Goal: Contribute content: Contribute content

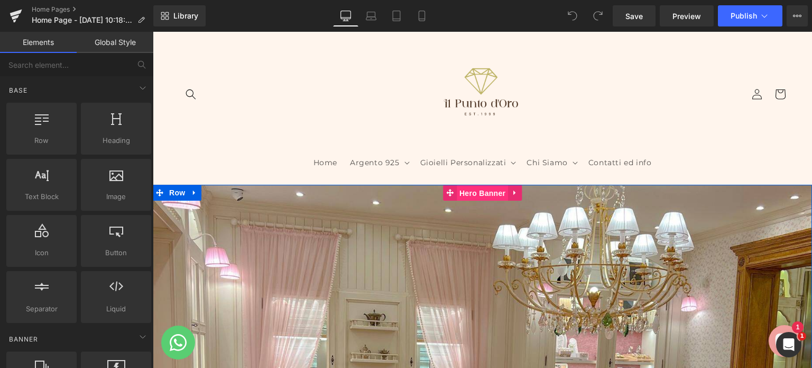
click at [487, 191] on span "Hero Banner" at bounding box center [482, 193] width 51 height 16
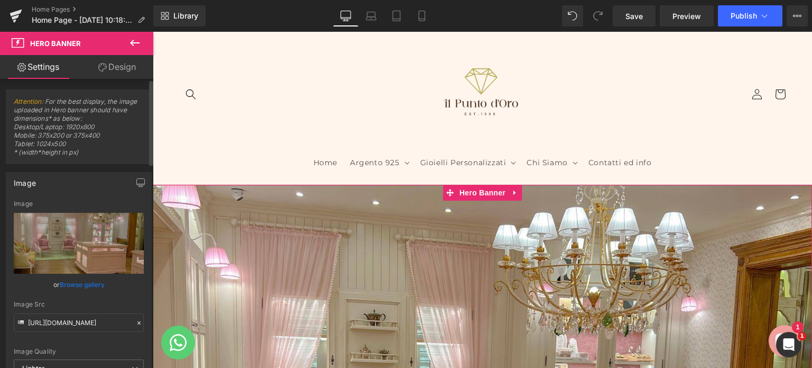
click at [82, 284] on link "Browse gallery" at bounding box center [82, 284] width 45 height 19
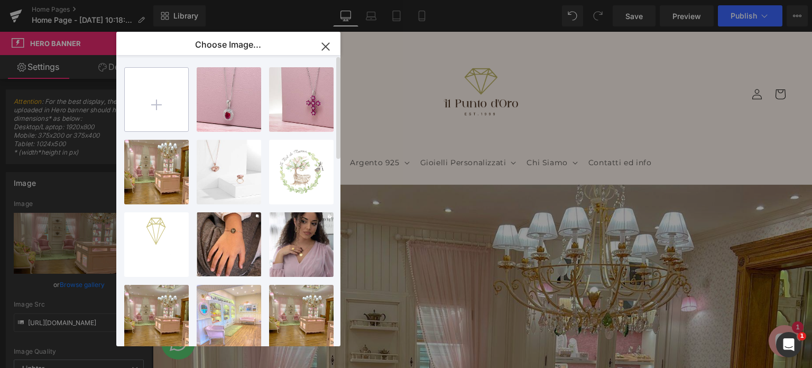
click at [161, 106] on input "file" at bounding box center [156, 99] width 63 height 63
type input "C:\fakepath\_IMD8400.jpg.jpg"
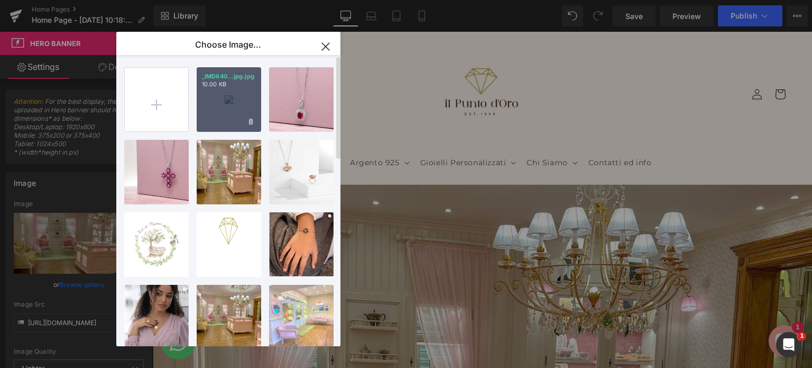
click at [226, 113] on div "_IMD840...jpg.jpg 10.00 KB" at bounding box center [229, 99] width 65 height 65
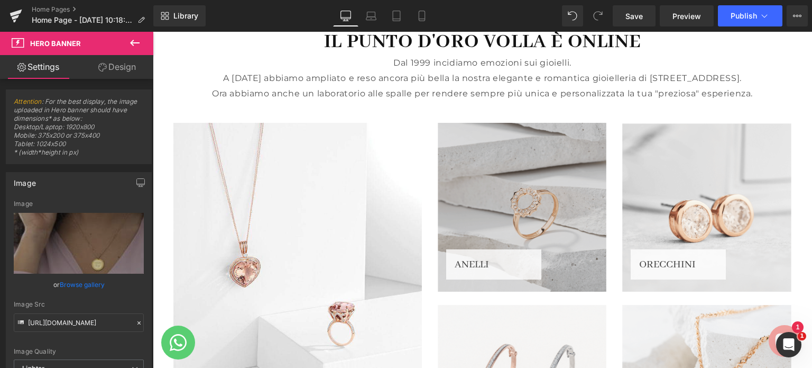
scroll to position [1058, 0]
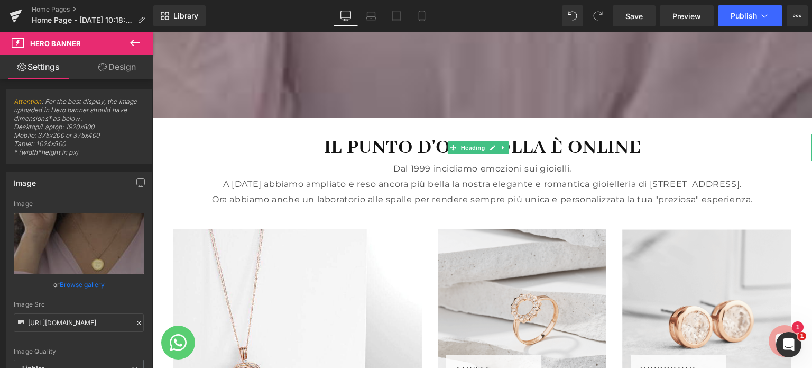
click at [575, 146] on font "IL PUNTO D'ORO VOLLA È ONLINE" at bounding box center [482, 147] width 317 height 25
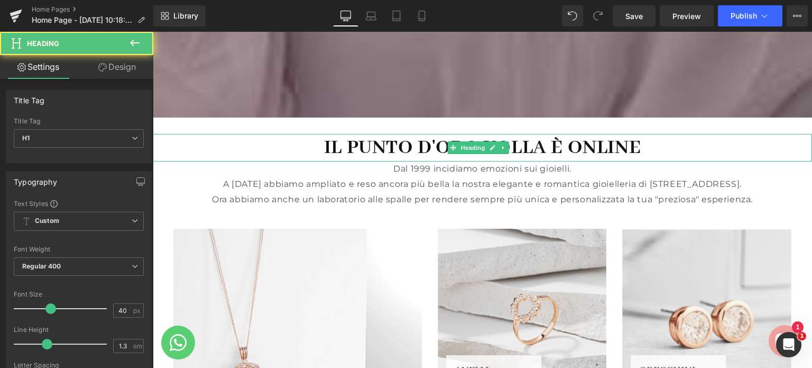
click at [359, 150] on font "IL PUNTO D'ORO VOLLA È ONLINE" at bounding box center [482, 147] width 317 height 25
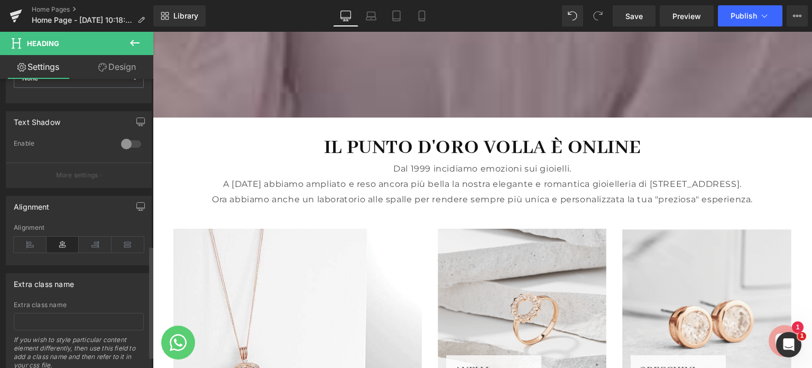
scroll to position [459, 0]
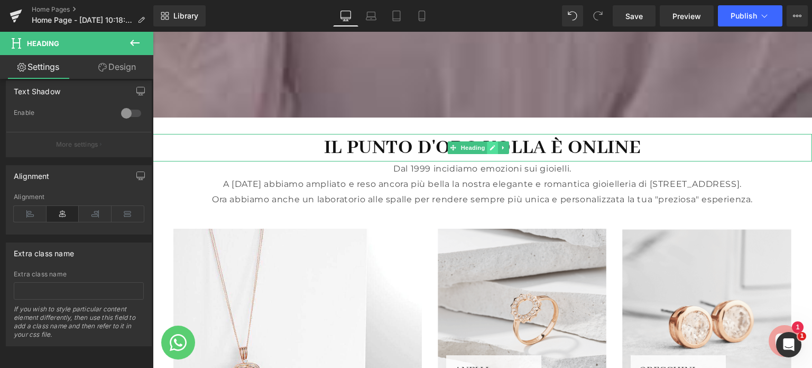
click at [495, 147] on icon at bounding box center [492, 147] width 5 height 5
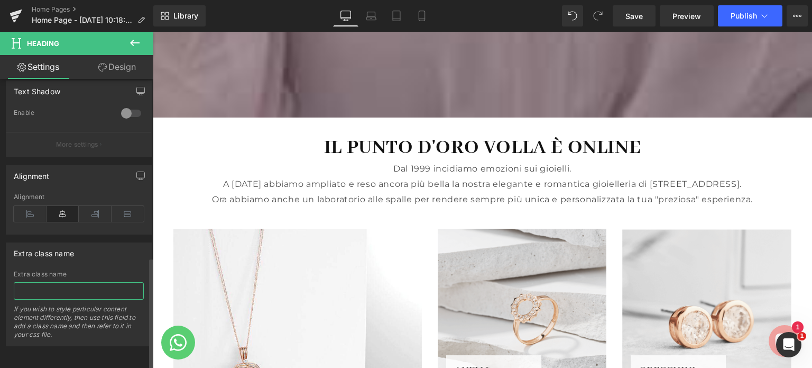
click at [102, 282] on input "text" at bounding box center [79, 290] width 130 height 17
type input "i"
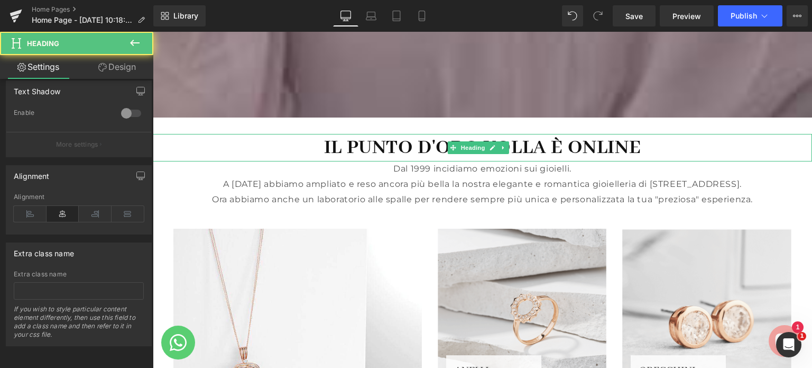
click at [390, 150] on font "IL PUNTO D'ORO VOLLA È ONLINE" at bounding box center [482, 147] width 317 height 25
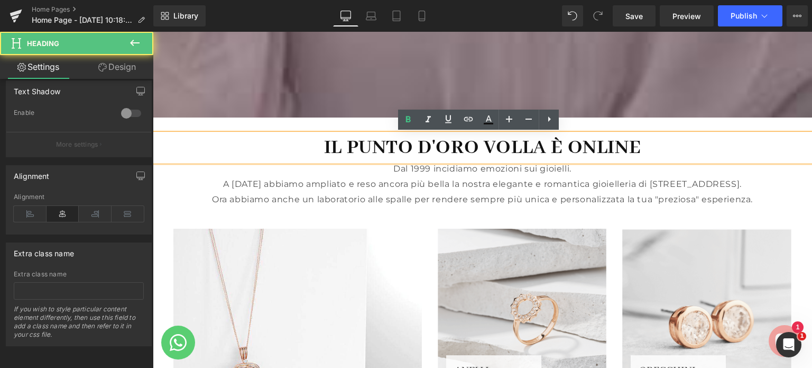
click at [489, 148] on font "IL PUNTO D'ORO VOLLA È ONLINE" at bounding box center [482, 147] width 317 height 25
click at [478, 159] on font "IL PUNTO D'ORO VOLLA È ONLINE" at bounding box center [482, 147] width 317 height 25
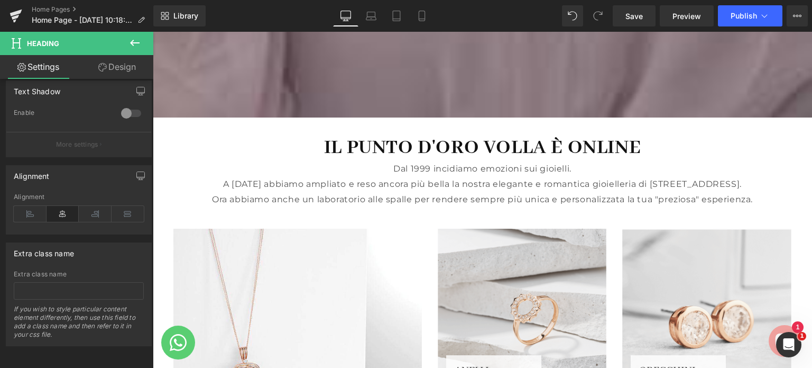
click at [53, 44] on span "Heading" at bounding box center [43, 43] width 32 height 8
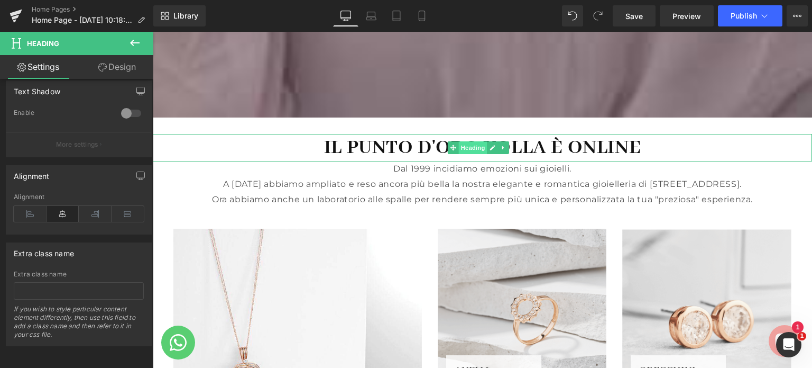
click at [474, 147] on span "Heading" at bounding box center [473, 147] width 29 height 13
click at [473, 148] on span "Heading" at bounding box center [473, 147] width 29 height 13
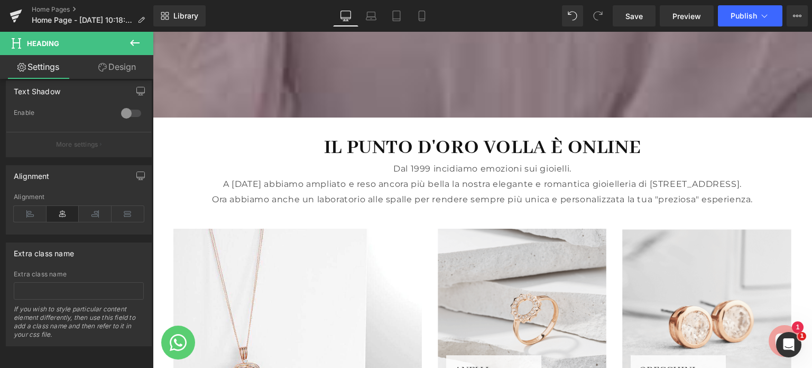
click at [130, 40] on icon at bounding box center [135, 42] width 13 height 13
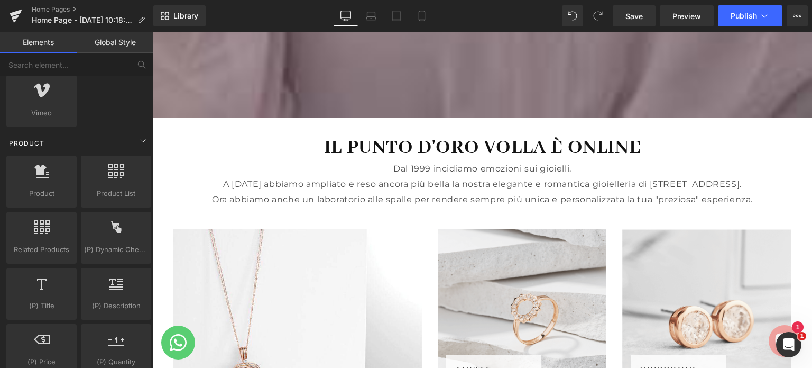
scroll to position [952, 0]
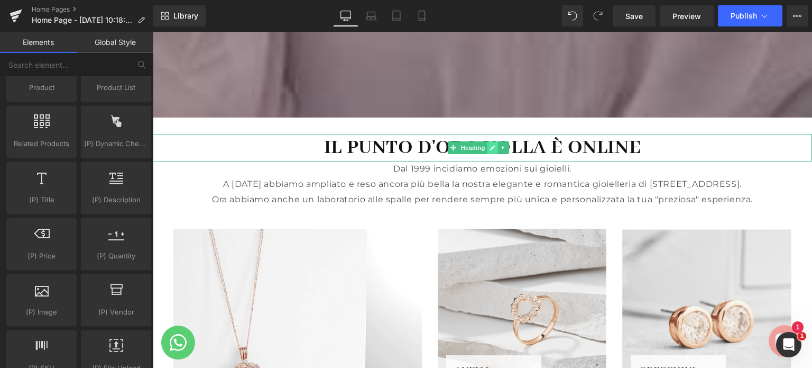
click at [492, 144] on icon at bounding box center [493, 147] width 6 height 6
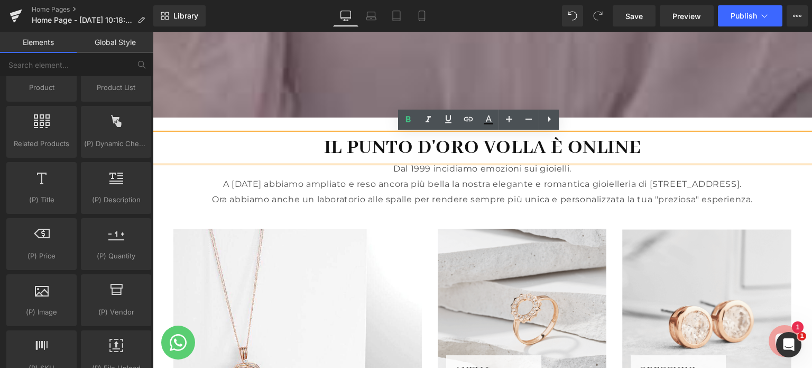
click at [644, 148] on h1 "IL PUNTO D'ORO VOLLA È ONLINE" at bounding box center [483, 148] width 660 height 28
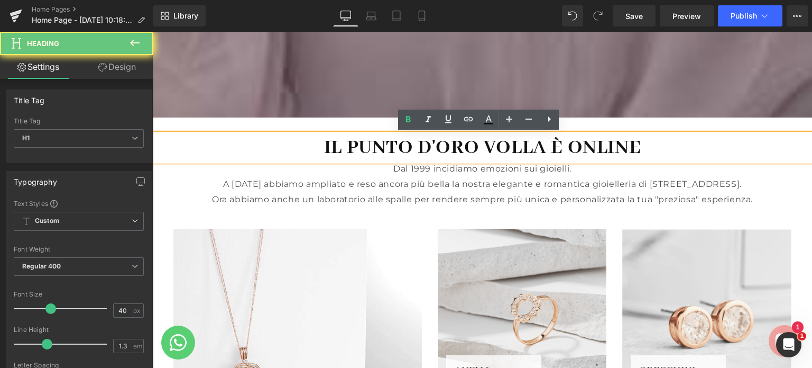
click at [639, 144] on h1 "IL PUNTO D'ORO VOLLA È ONLINE" at bounding box center [483, 148] width 660 height 28
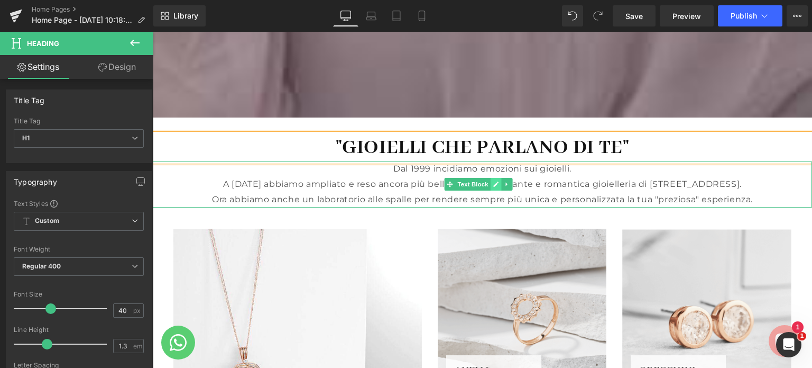
click at [495, 186] on icon at bounding box center [496, 183] width 5 height 5
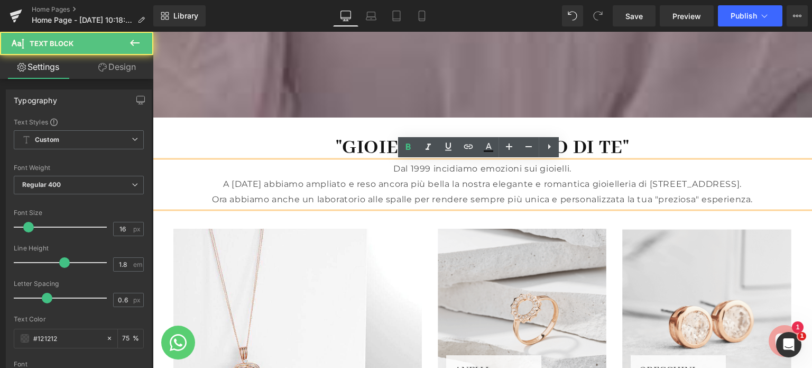
click at [757, 204] on p "Ora abbiamo anche un laboratorio alle spalle per rendere sempre più unica e per…" at bounding box center [483, 199] width 660 height 15
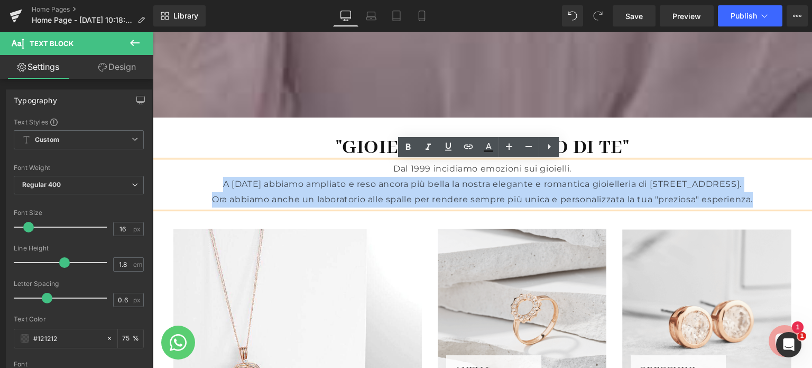
drag, startPoint x: 188, startPoint y: 184, endPoint x: 745, endPoint y: 191, distance: 556.5
click at [751, 198] on div "Dal 1999 incidiamo emozioni sui gioielli. A [DATE] abbiamo ampliato e reso anco…" at bounding box center [483, 183] width 660 height 45
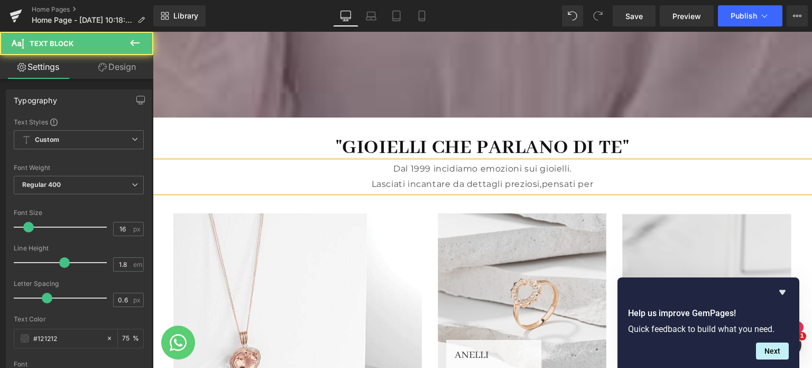
click at [537, 184] on p "Lasciati incantare da dettagli preziosi,pensati per" at bounding box center [483, 184] width 660 height 15
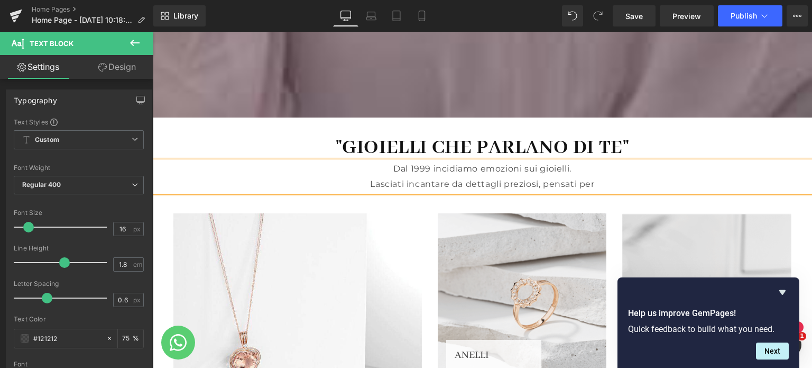
click at [592, 186] on p "Lasciati incantare da dettagli preziosi, pensati per" at bounding box center [483, 184] width 660 height 15
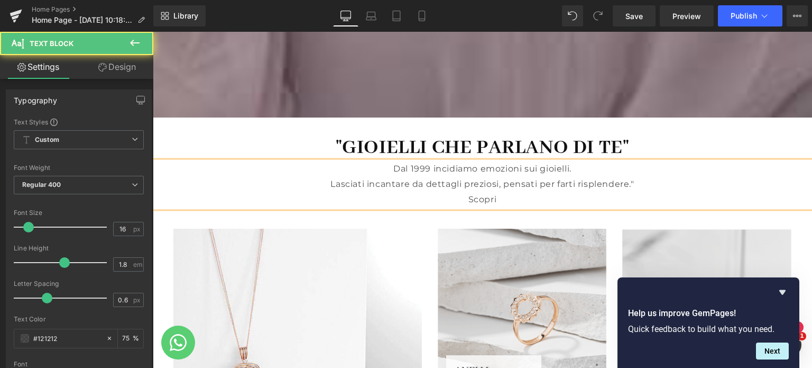
click at [324, 184] on p "Lasciati incantare da dettagli preziosi, pensati per farti risplendere."" at bounding box center [483, 184] width 660 height 15
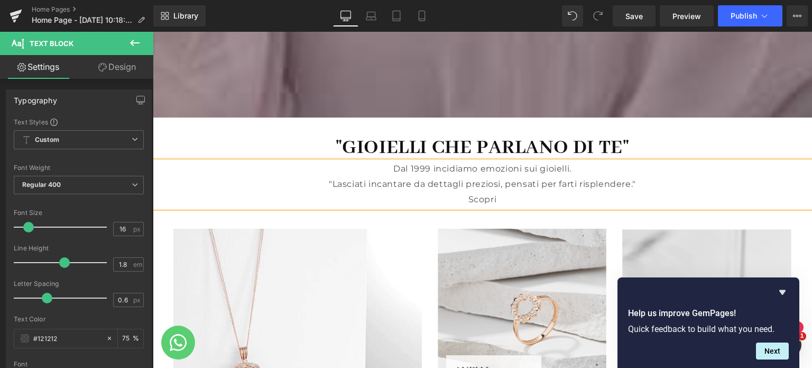
click at [497, 199] on p "Scopri" at bounding box center [483, 199] width 660 height 15
click at [572, 171] on p "Dal 1999 incidiamo emozioni sui gioielli." at bounding box center [483, 168] width 660 height 15
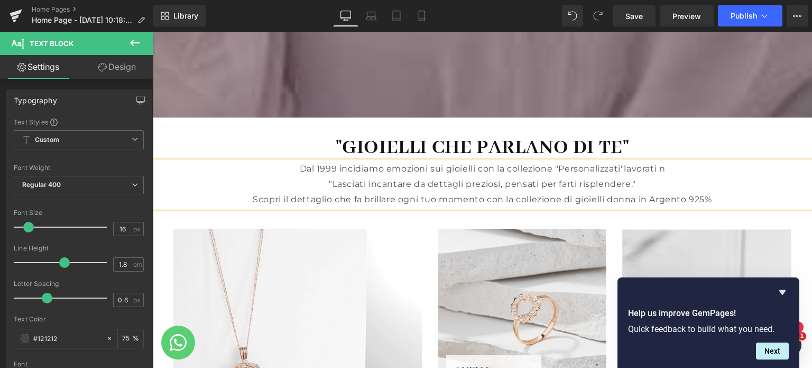
click at [620, 170] on font "Dal 1999 incidiamo emozioni sui gioielli con la collezione "Personalizzati"lavo…" at bounding box center [483, 168] width 366 height 10
click at [670, 169] on p "Dal 1999 incidiamo emozioni sui gioielli con la collezione "Personalizzati" lav…" at bounding box center [483, 168] width 660 height 15
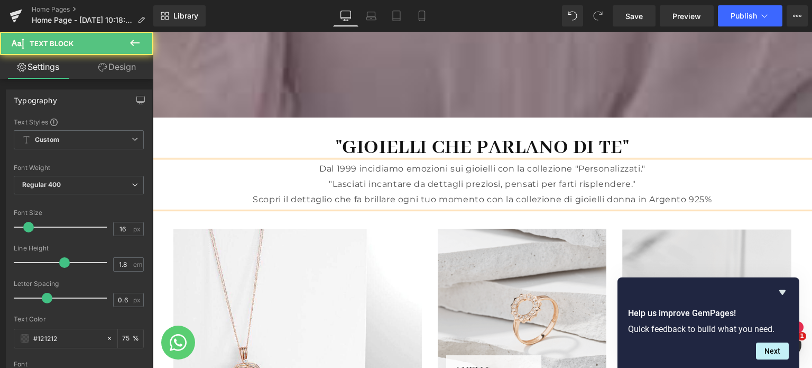
click at [570, 169] on font "Dal 1999 incidiamo emozioni sui gioielli con la collezione "Personalizzati."" at bounding box center [482, 168] width 326 height 10
click at [621, 170] on font "Dal 1999 incidiamo emozioni sui gioielli con la collezione nostra collezione di…" at bounding box center [482, 168] width 418 height 10
click at [602, 166] on font "Dal 1999 incidiamo emozioni sui gioielli con la collezione nostra collezione di…" at bounding box center [482, 168] width 447 height 10
click at [637, 169] on font "Dal 1999 incidiamo emozioni sui gioielli con la collezione nostra collezione di…" at bounding box center [482, 168] width 451 height 10
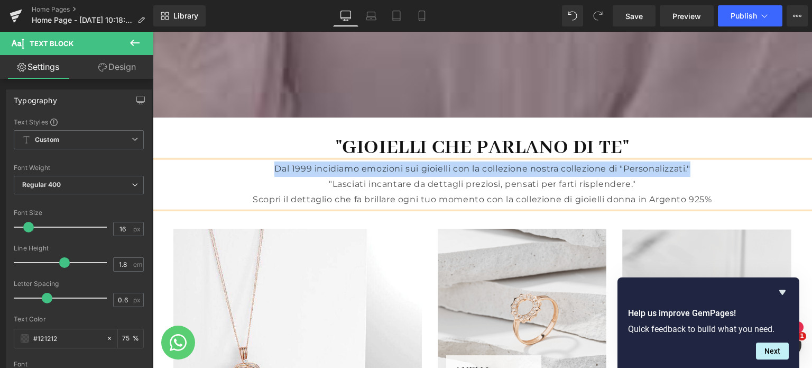
drag, startPoint x: 269, startPoint y: 167, endPoint x: 672, endPoint y: 169, distance: 403.1
click at [694, 171] on p "Dal 1999 incidiamo emozioni sui gioielli con la collezione nostra collezione di…" at bounding box center [483, 168] width 660 height 15
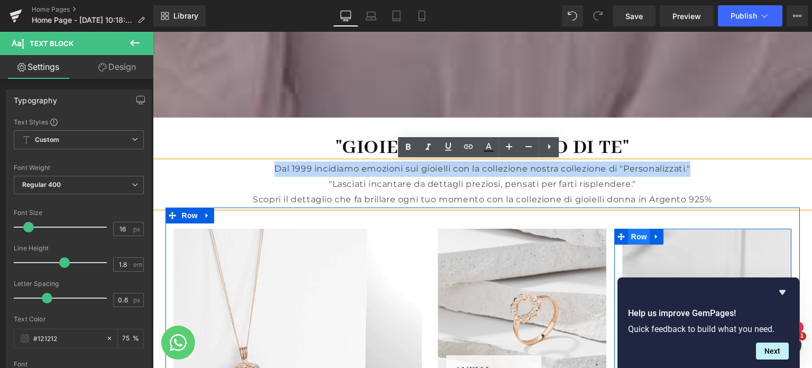
drag, startPoint x: 778, startPoint y: 274, endPoint x: 625, endPoint y: 242, distance: 156.1
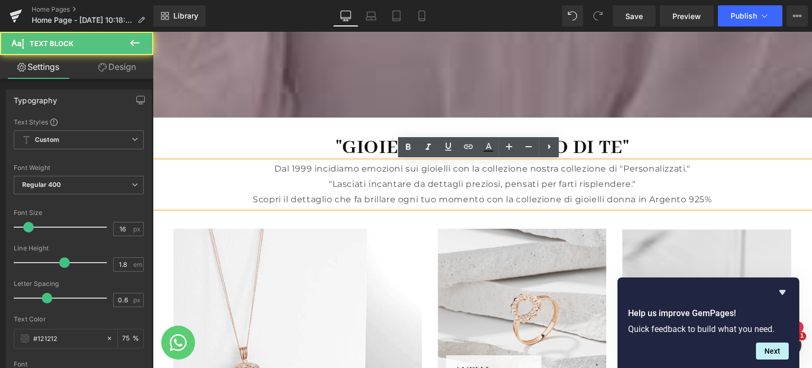
click at [710, 182] on p ""Lasciati incantare da dettagli preziosi, pensati per farti risplendere."" at bounding box center [483, 184] width 660 height 15
click at [721, 199] on p "Scopri il dettaglio che fa brillare ogni tuo momento con la collezione di gioie…" at bounding box center [483, 199] width 660 height 15
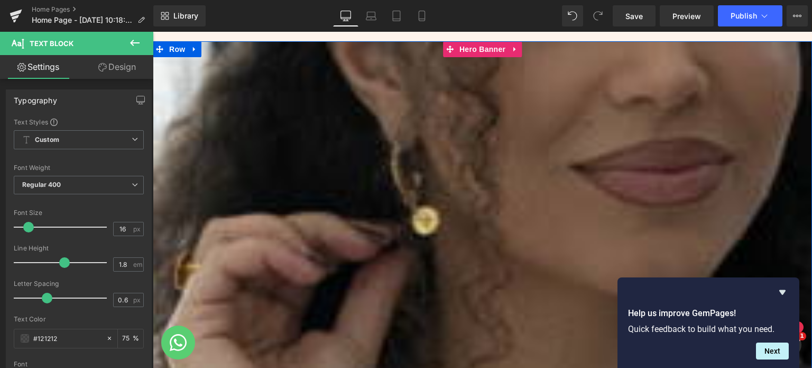
scroll to position [106, 0]
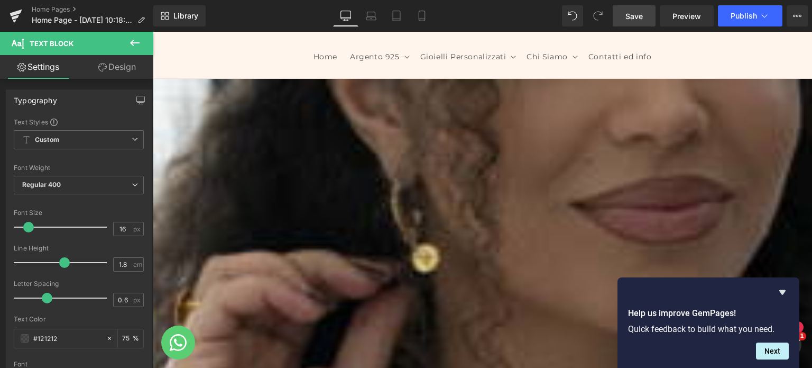
click at [642, 15] on span "Save" at bounding box center [634, 16] width 17 height 11
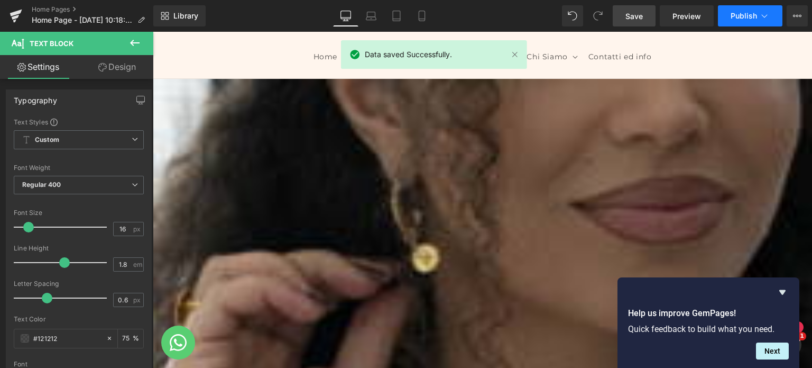
click at [741, 16] on span "Publish" at bounding box center [744, 16] width 26 height 8
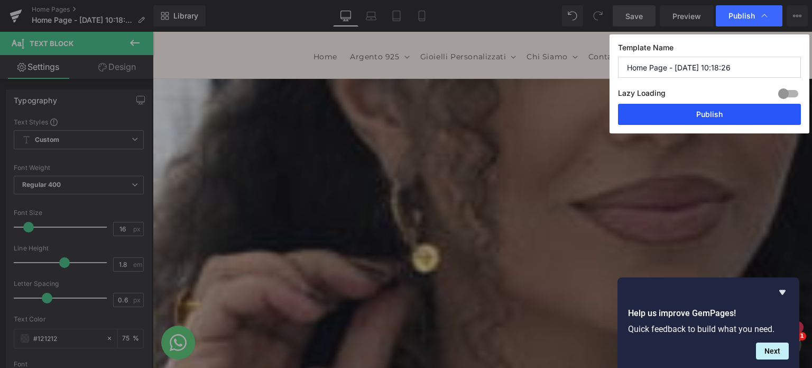
click at [723, 118] on button "Publish" at bounding box center [709, 114] width 183 height 21
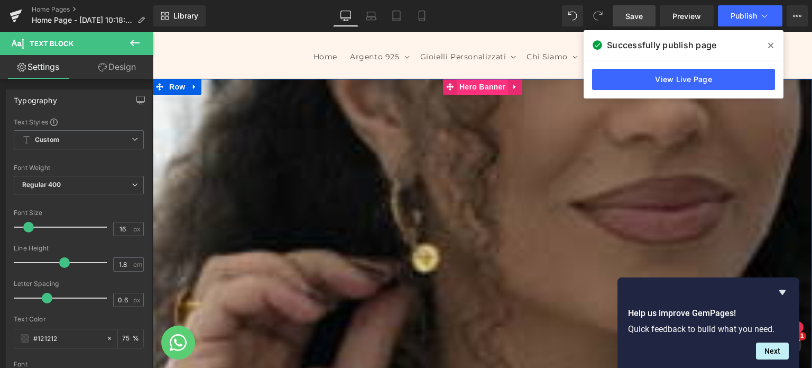
click at [473, 84] on span "Hero Banner" at bounding box center [482, 87] width 51 height 16
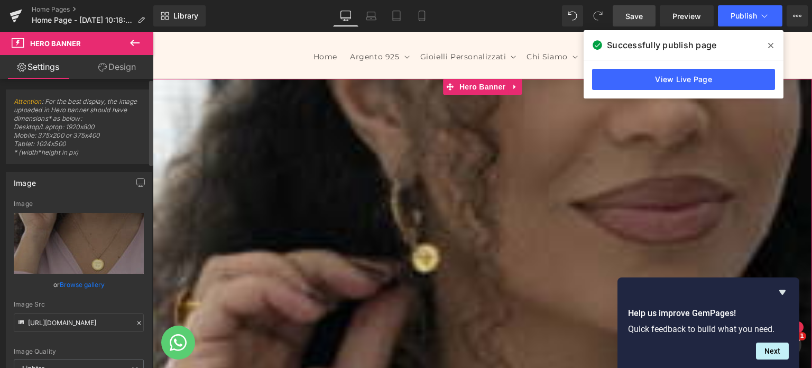
click at [88, 283] on link "Browse gallery" at bounding box center [82, 284] width 45 height 19
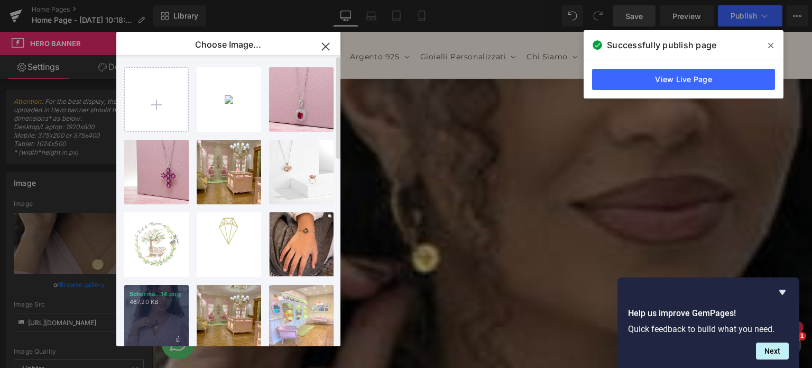
click at [173, 316] on div "Scherma...14.png 467.20 KB" at bounding box center [156, 317] width 65 height 65
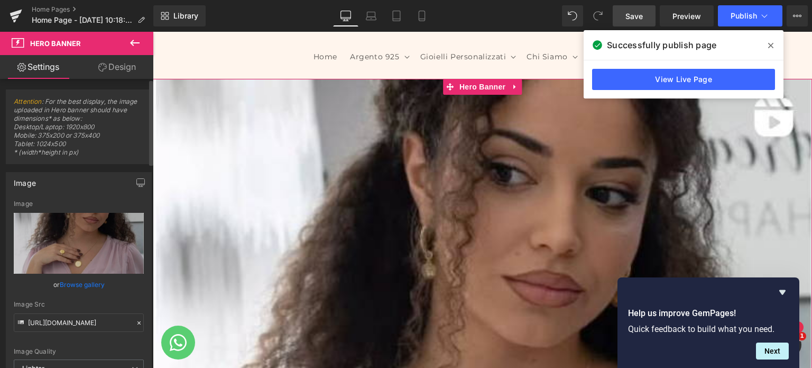
click at [83, 285] on link "Browse gallery" at bounding box center [82, 284] width 45 height 19
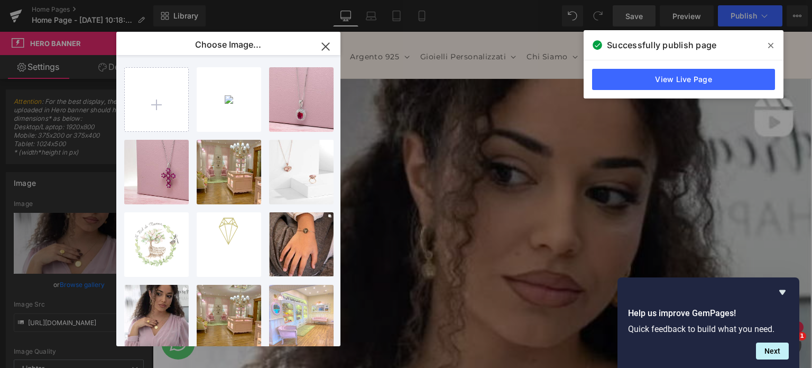
click at [326, 42] on icon "button" at bounding box center [325, 46] width 17 height 17
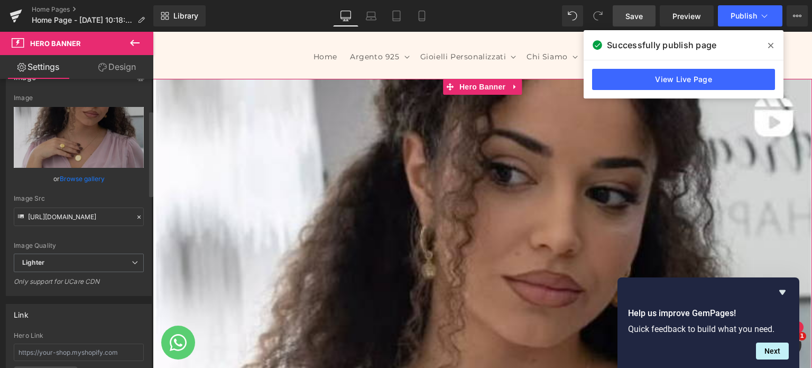
click at [87, 178] on link "Browse gallery" at bounding box center [82, 178] width 45 height 19
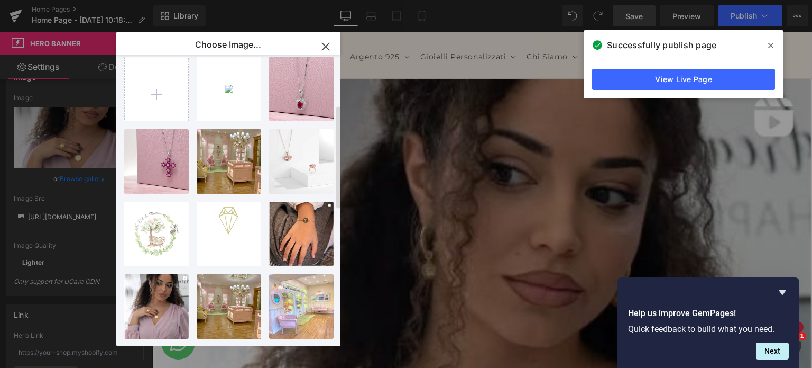
scroll to position [0, 0]
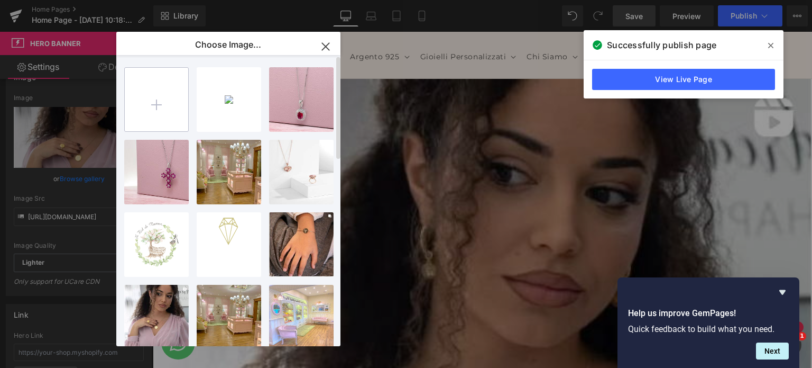
click at [153, 103] on input "file" at bounding box center [156, 99] width 63 height 63
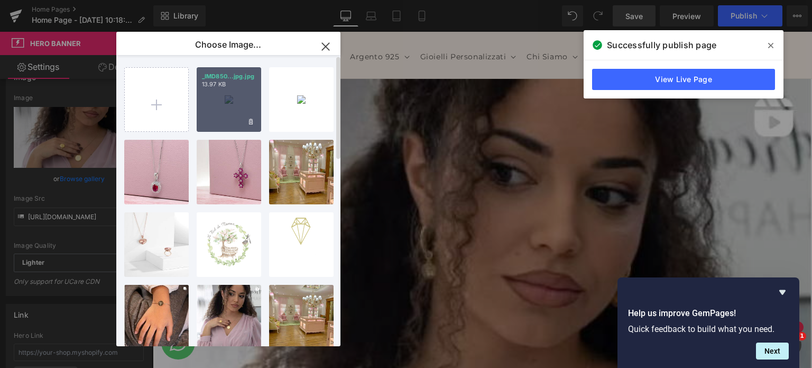
click at [229, 107] on div "_IMD850...jpg.jpg 13.97 KB" at bounding box center [229, 99] width 65 height 65
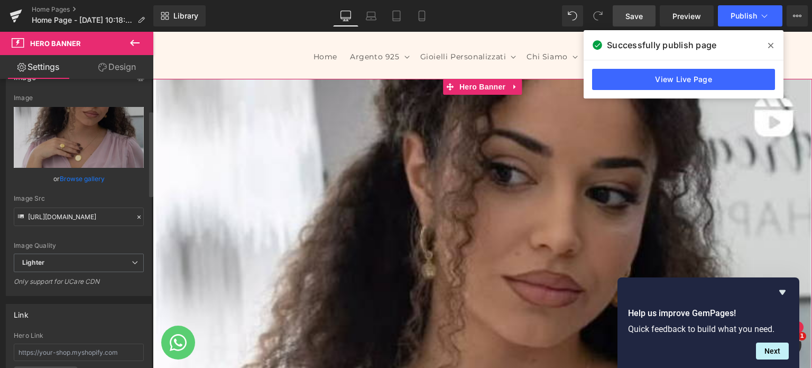
click at [81, 177] on link "Browse gallery" at bounding box center [82, 178] width 45 height 19
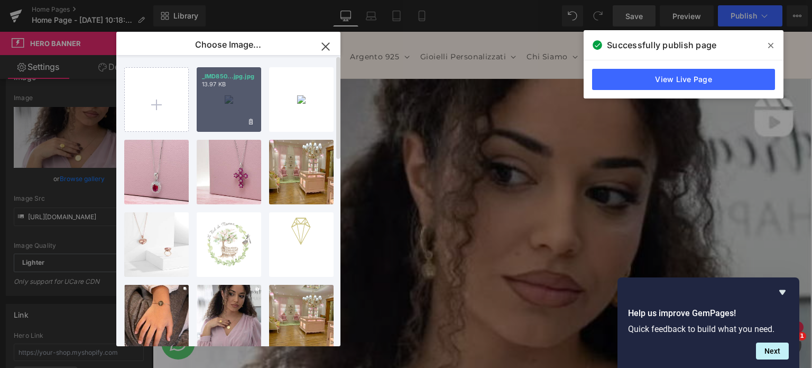
click at [222, 104] on div "_IMD850...jpg.jpg 13.97 KB" at bounding box center [229, 99] width 65 height 65
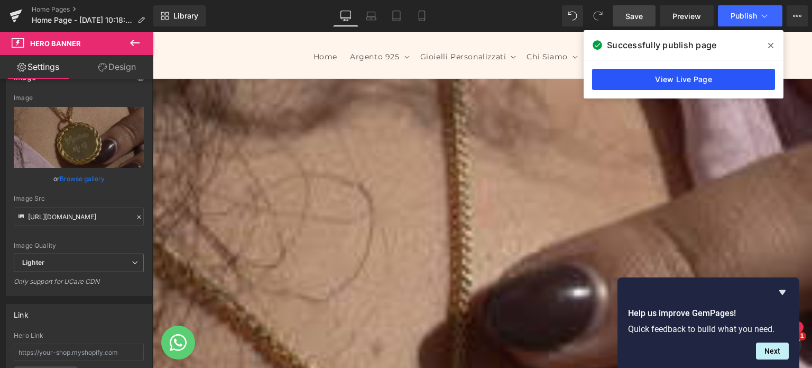
click at [732, 80] on link "View Live Page" at bounding box center [683, 79] width 183 height 21
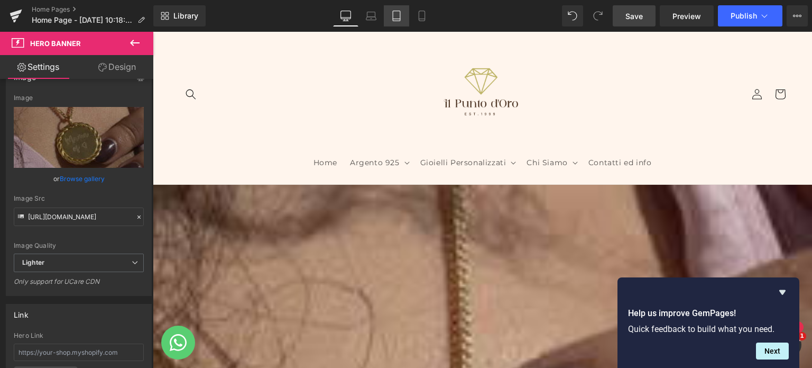
click at [396, 17] on icon at bounding box center [396, 16] width 11 height 11
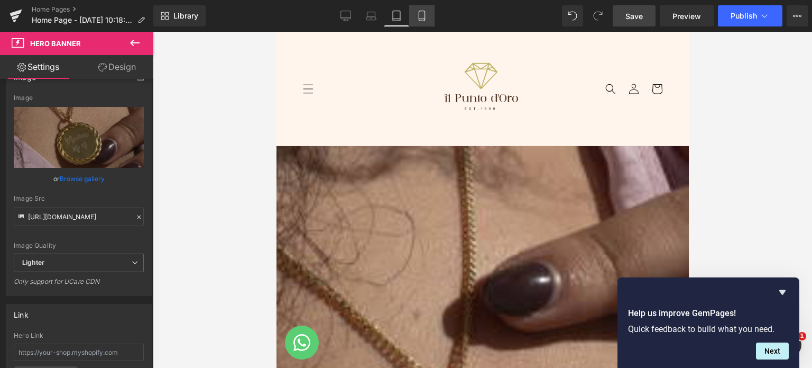
click at [425, 19] on icon at bounding box center [422, 16] width 11 height 11
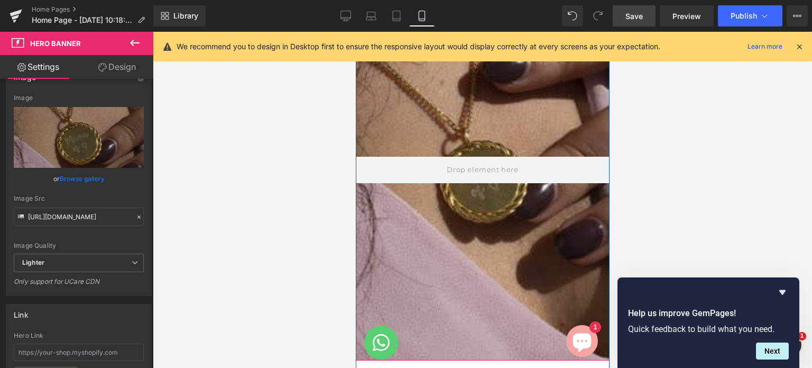
scroll to position [106, 0]
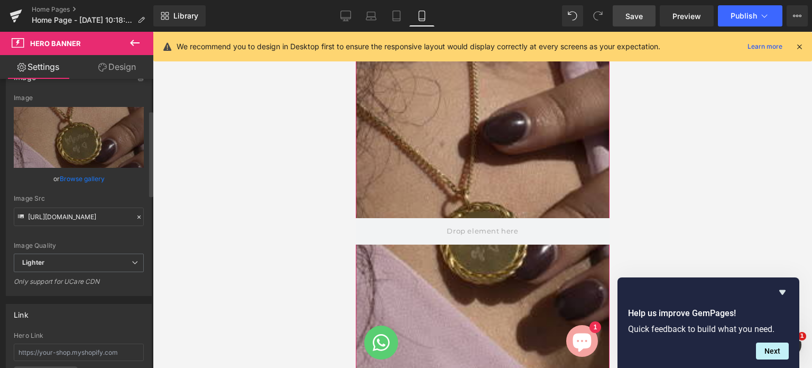
click at [74, 178] on link "Browse gallery" at bounding box center [82, 178] width 45 height 19
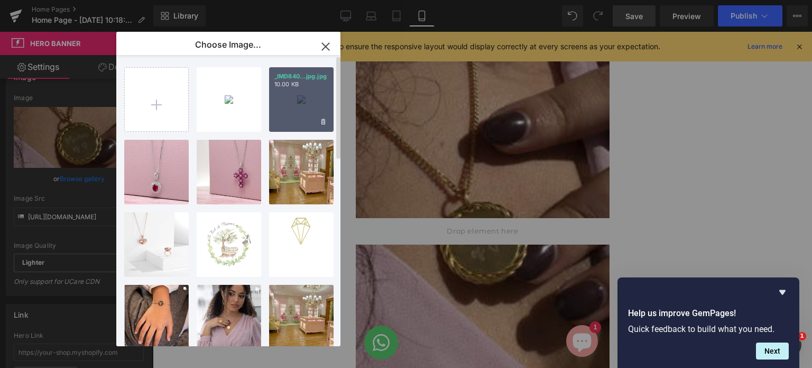
click at [307, 106] on div "_IMD840...jpg.jpg 10.00 KB" at bounding box center [301, 99] width 65 height 65
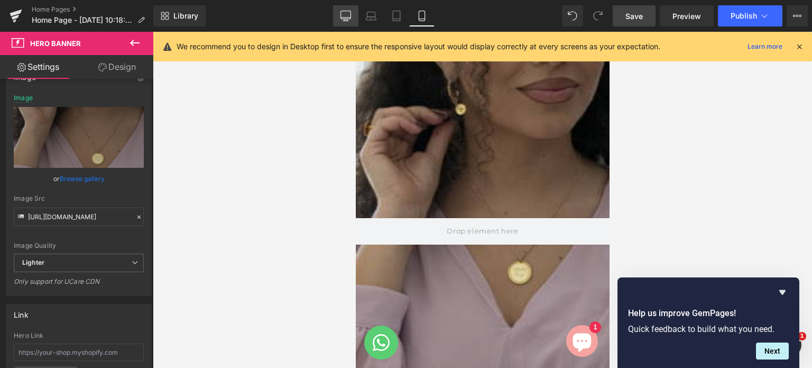
click at [342, 12] on icon at bounding box center [346, 15] width 10 height 8
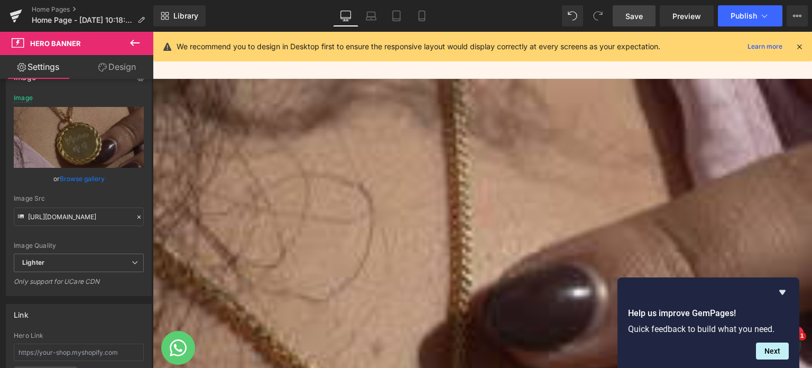
scroll to position [144, 0]
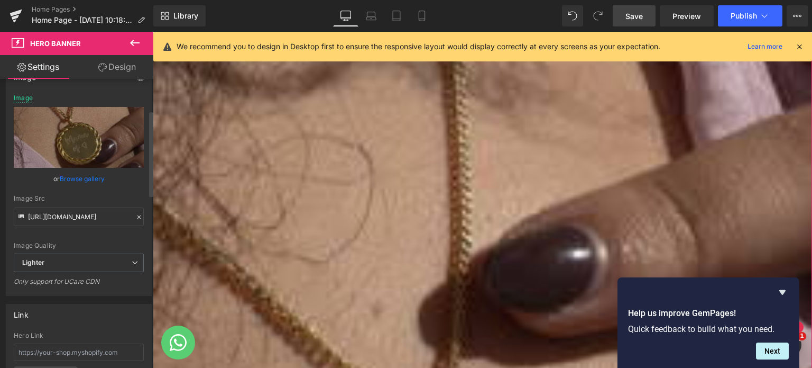
click at [96, 181] on link "Browse gallery" at bounding box center [82, 178] width 45 height 19
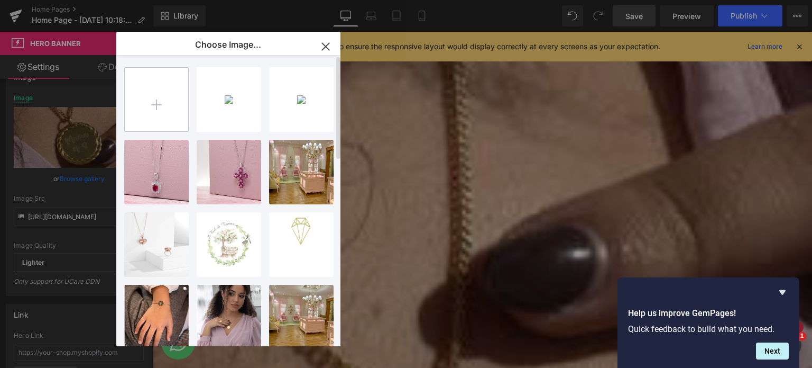
click at [159, 86] on input "file" at bounding box center [156, 99] width 63 height 63
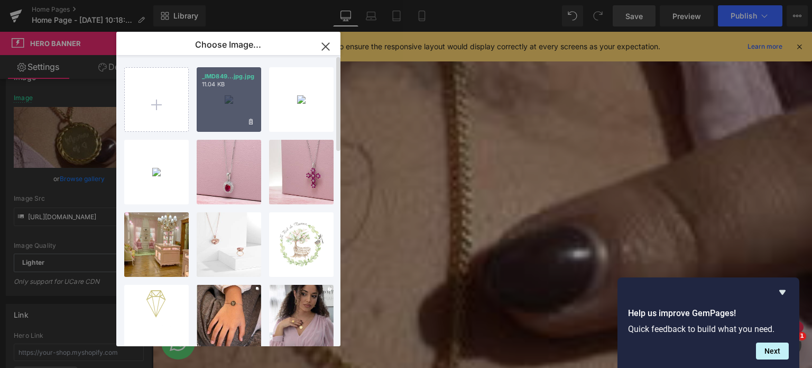
click at [225, 112] on div "_IMD849...jpg.jpg 11.04 KB" at bounding box center [229, 99] width 65 height 65
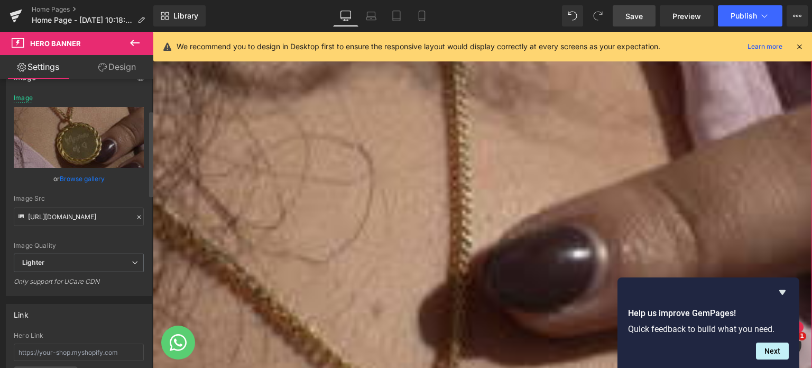
click at [86, 177] on link "Browse gallery" at bounding box center [82, 178] width 45 height 19
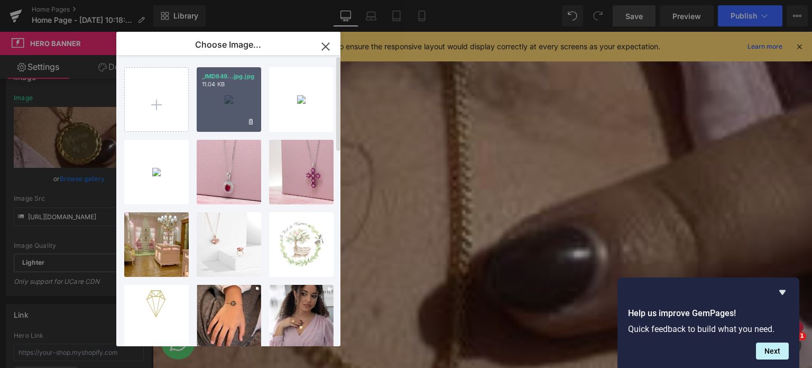
click at [212, 105] on div "_IMD849...jpg.jpg 11.04 KB" at bounding box center [229, 99] width 65 height 65
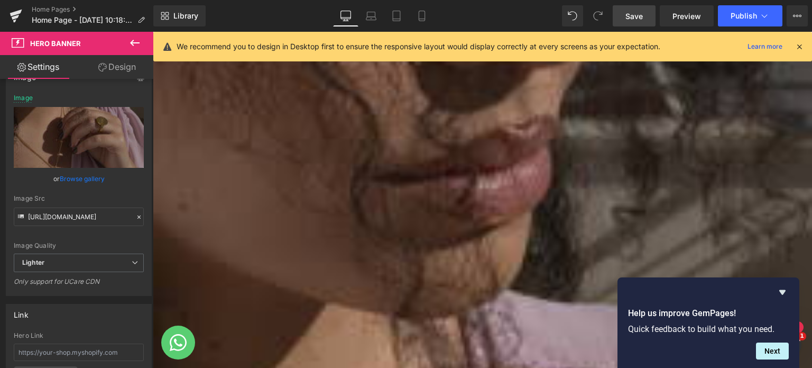
click at [633, 11] on span "Save" at bounding box center [634, 16] width 17 height 11
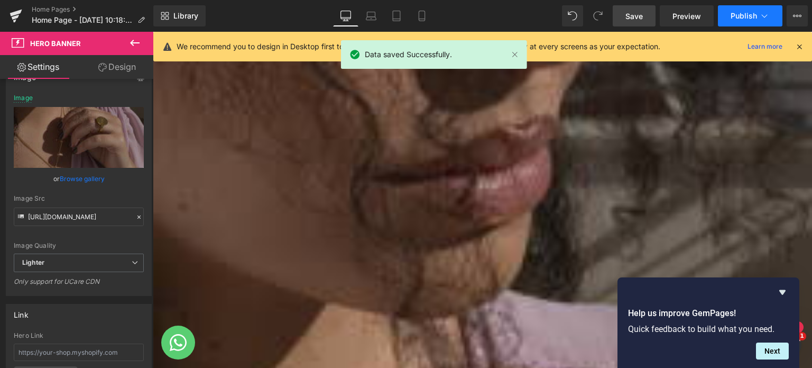
click at [744, 20] on button "Publish" at bounding box center [750, 15] width 65 height 21
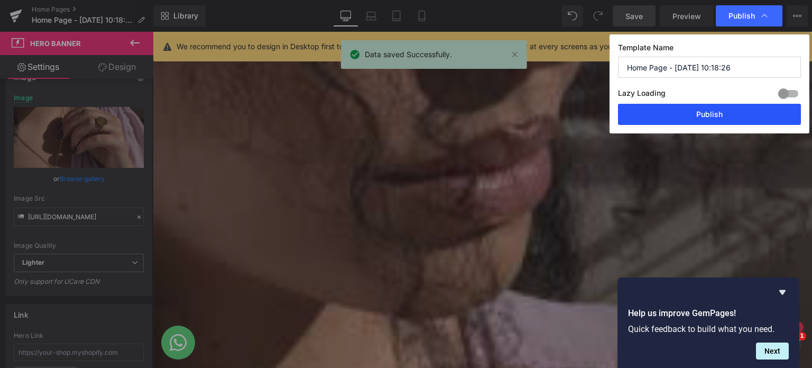
click at [701, 116] on button "Publish" at bounding box center [709, 114] width 183 height 21
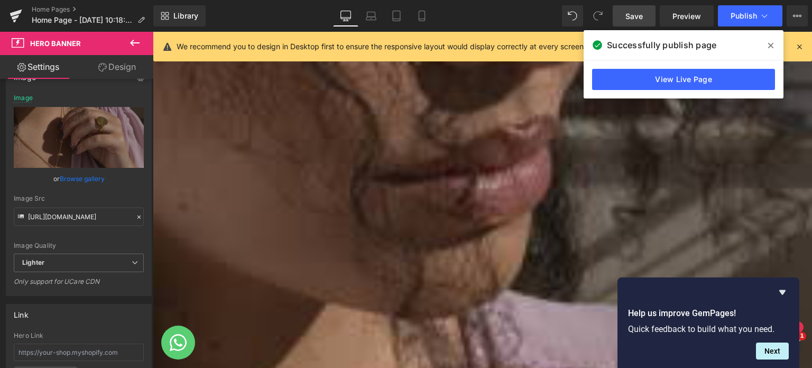
click at [637, 11] on span "Save" at bounding box center [634, 16] width 17 height 11
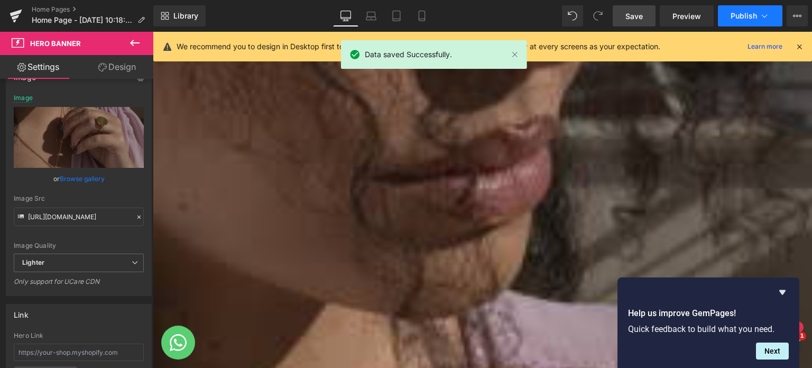
click at [748, 21] on button "Publish" at bounding box center [750, 15] width 65 height 21
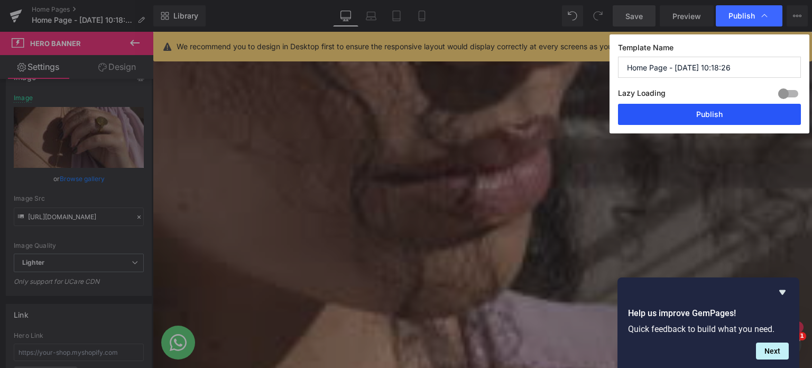
click at [703, 113] on button "Publish" at bounding box center [709, 114] width 183 height 21
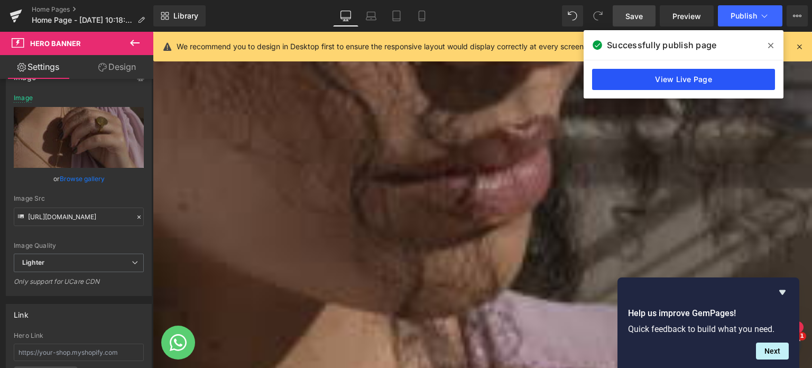
click at [701, 83] on link "View Live Page" at bounding box center [683, 79] width 183 height 21
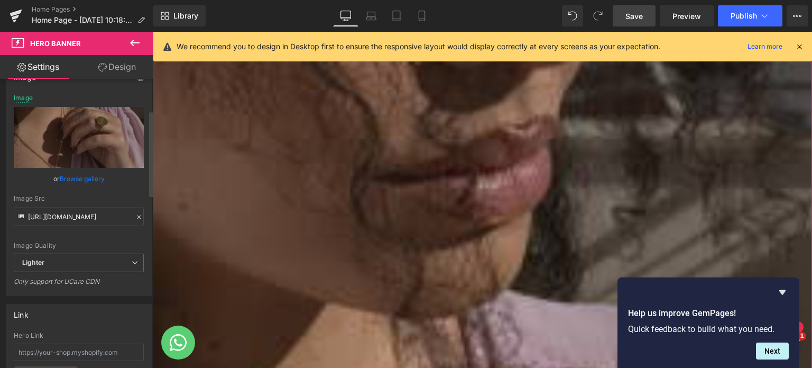
click at [80, 182] on link "Browse gallery" at bounding box center [82, 178] width 45 height 19
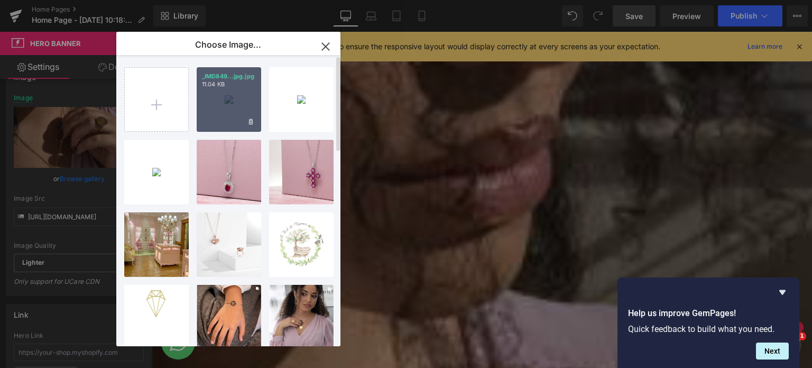
click at [235, 108] on div "_IMD849...jpg.jpg 11.04 KB" at bounding box center [229, 99] width 65 height 65
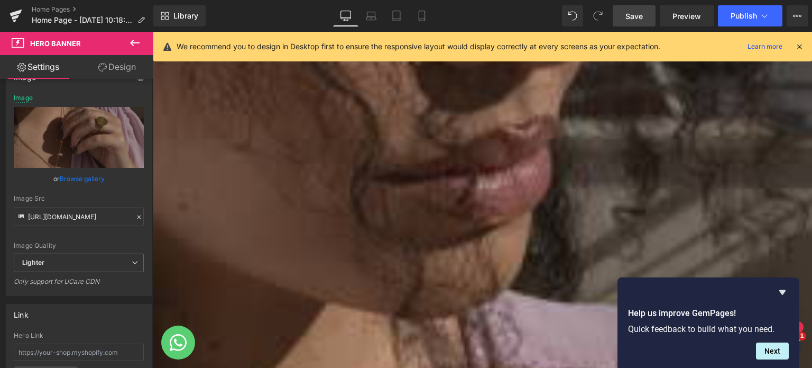
click at [634, 11] on span "Save" at bounding box center [634, 16] width 17 height 11
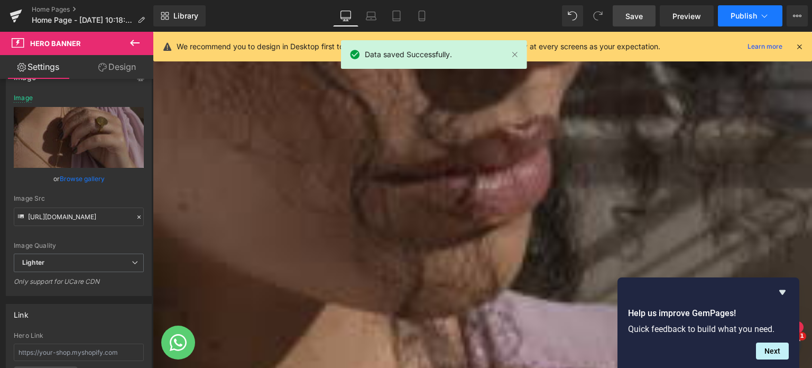
click at [753, 15] on span "Publish" at bounding box center [744, 16] width 26 height 8
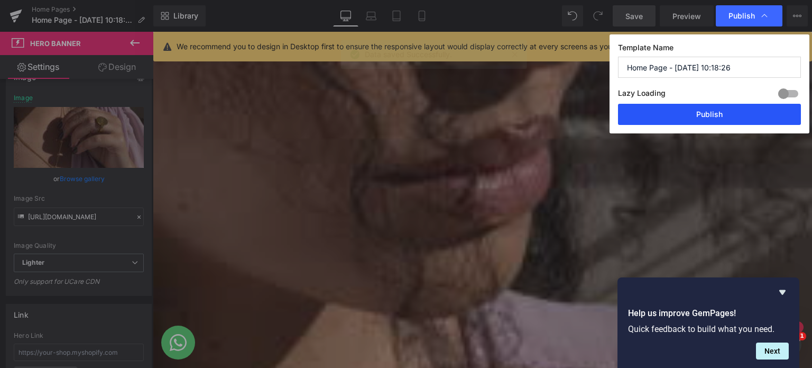
click at [719, 118] on button "Publish" at bounding box center [709, 114] width 183 height 21
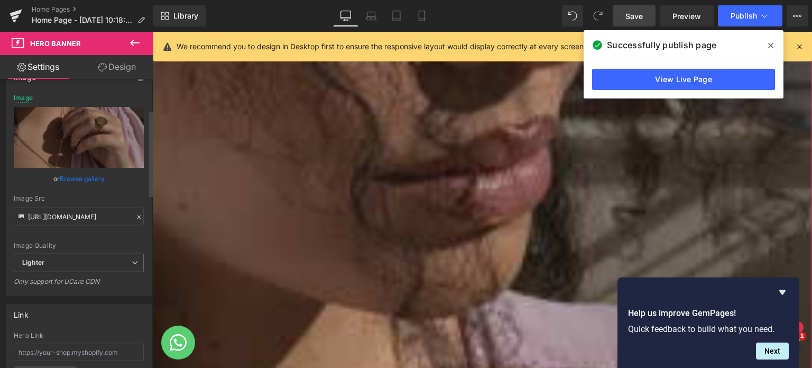
click at [72, 175] on link "Browse gallery" at bounding box center [82, 178] width 45 height 19
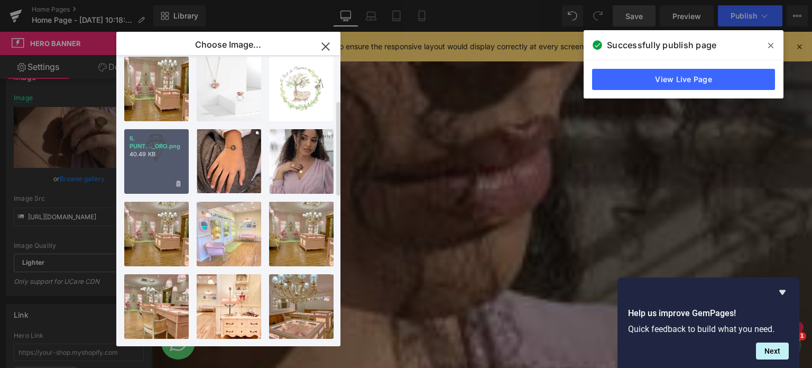
scroll to position [212, 0]
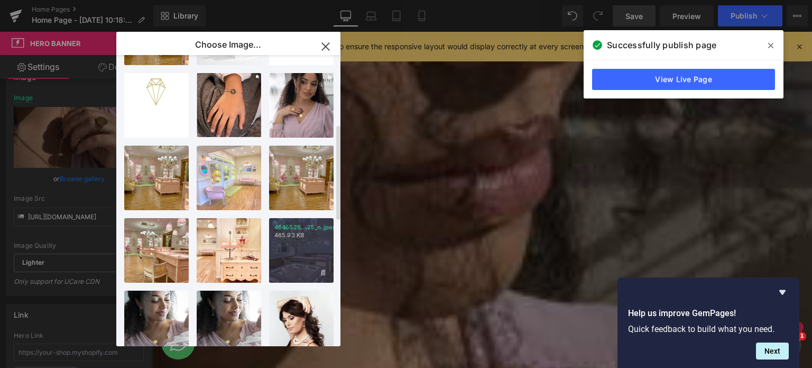
click at [312, 262] on div "4645528...25_n.jpeg 465.93 KB" at bounding box center [301, 250] width 65 height 65
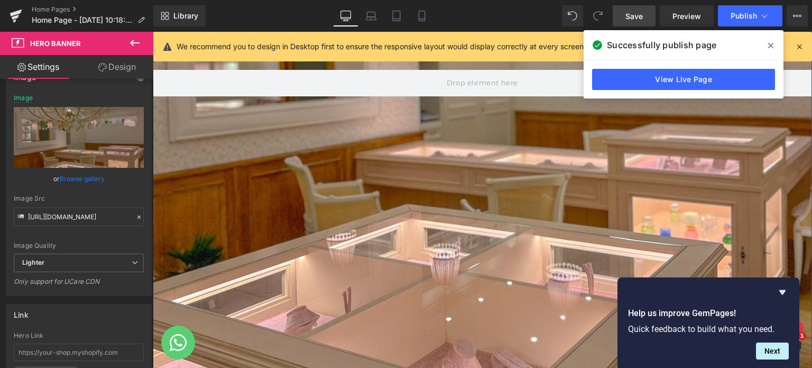
scroll to position [462, 0]
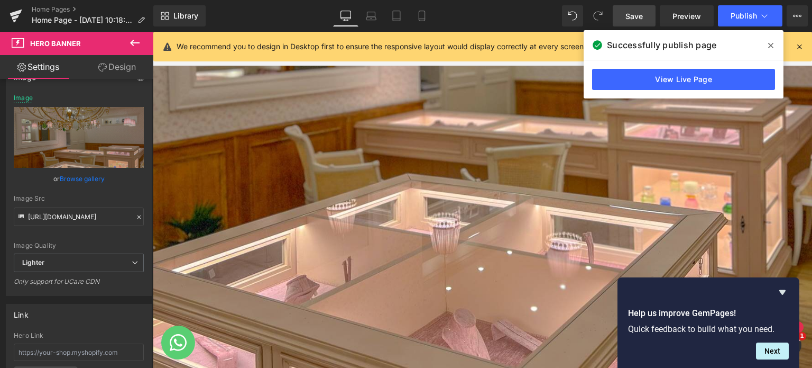
click at [627, 16] on span "Save" at bounding box center [634, 16] width 17 height 11
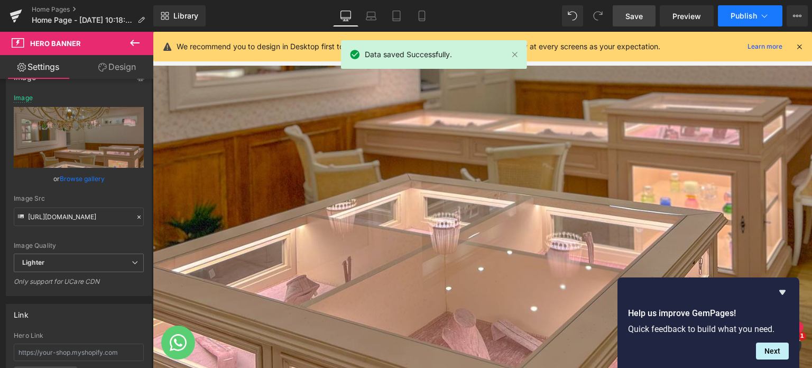
click at [737, 15] on span "Publish" at bounding box center [744, 16] width 26 height 8
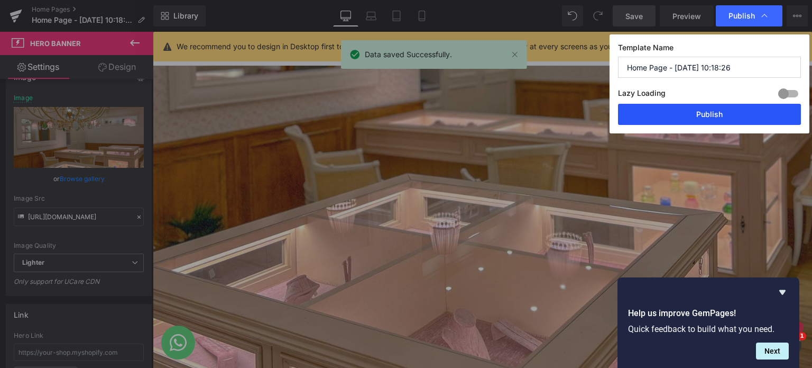
drag, startPoint x: 706, startPoint y: 115, endPoint x: 552, endPoint y: 84, distance: 157.0
click at [706, 115] on button "Publish" at bounding box center [709, 114] width 183 height 21
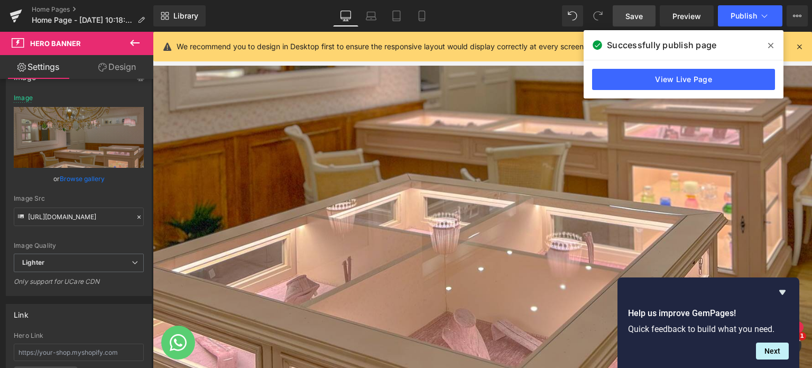
click at [770, 40] on span at bounding box center [771, 45] width 17 height 17
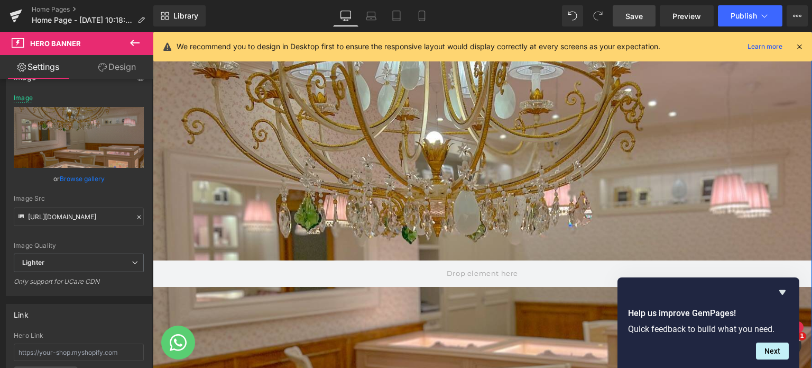
scroll to position [144, 0]
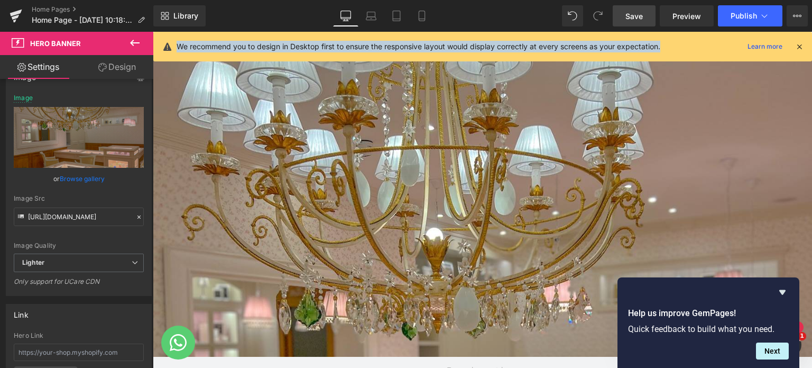
drag, startPoint x: 176, startPoint y: 45, endPoint x: 669, endPoint y: 41, distance: 492.5
click at [672, 43] on div "We recommend you to design in Desktop first to ensure the responsive layout wou…" at bounding box center [486, 46] width 619 height 13
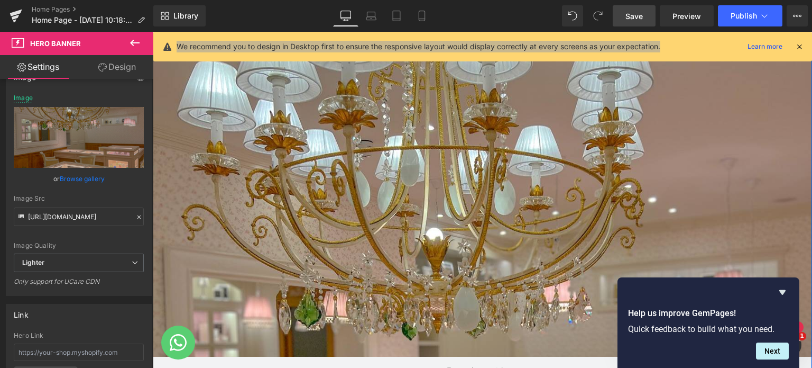
click at [601, 112] on div at bounding box center [483, 370] width 660 height 660
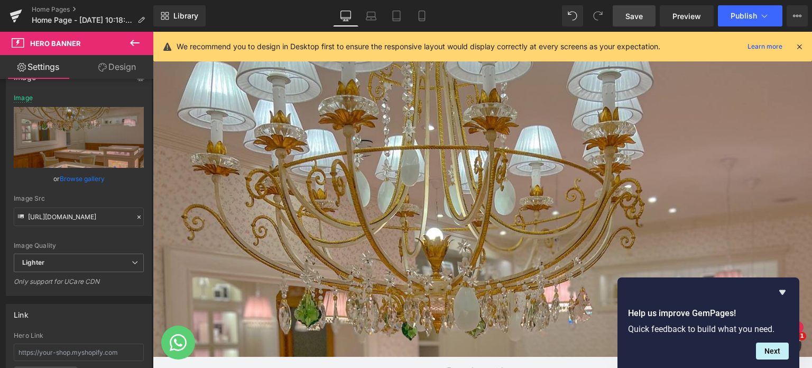
click at [803, 42] on icon at bounding box center [800, 47] width 10 height 10
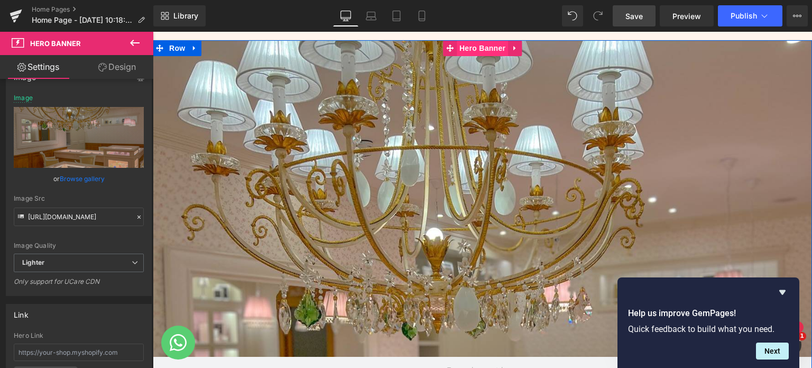
click at [487, 46] on span "Hero Banner" at bounding box center [482, 48] width 51 height 16
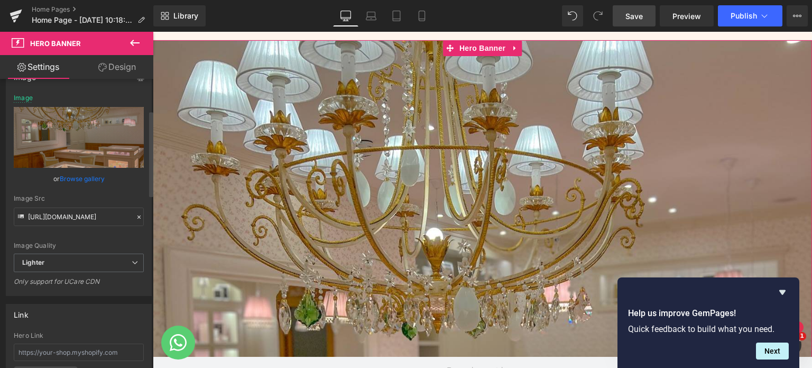
click at [93, 177] on link "Browse gallery" at bounding box center [82, 178] width 45 height 19
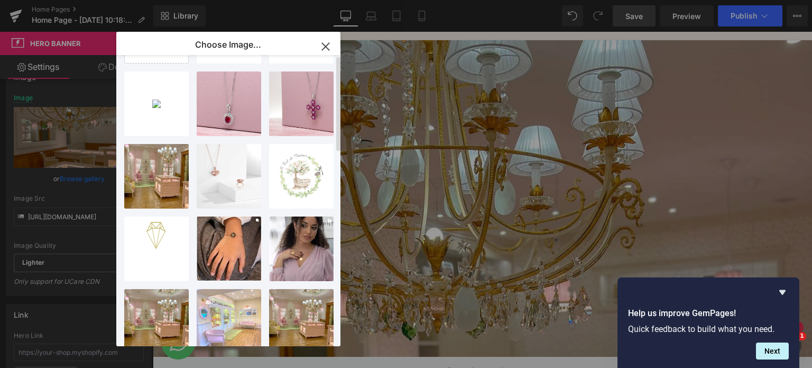
scroll to position [0, 0]
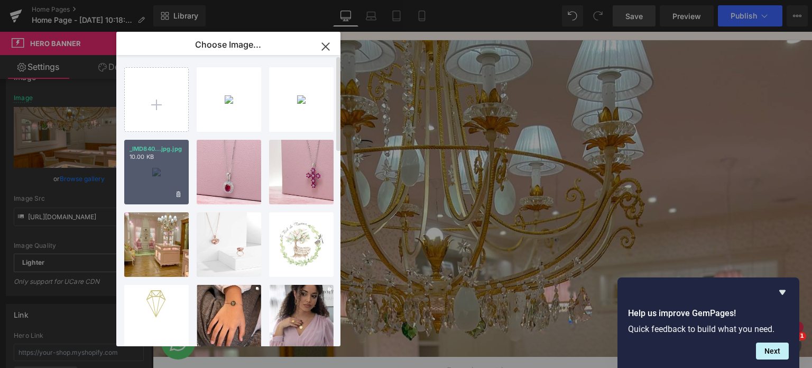
drag, startPoint x: 168, startPoint y: 184, endPoint x: 14, endPoint y: 153, distance: 156.5
click at [168, 184] on div "_IMD840...jpg.jpg 10.00 KB" at bounding box center [156, 172] width 65 height 65
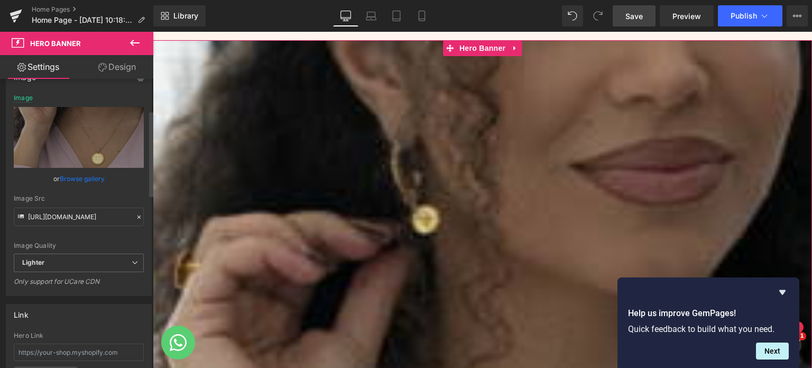
click at [75, 174] on link "Browse gallery" at bounding box center [82, 178] width 45 height 19
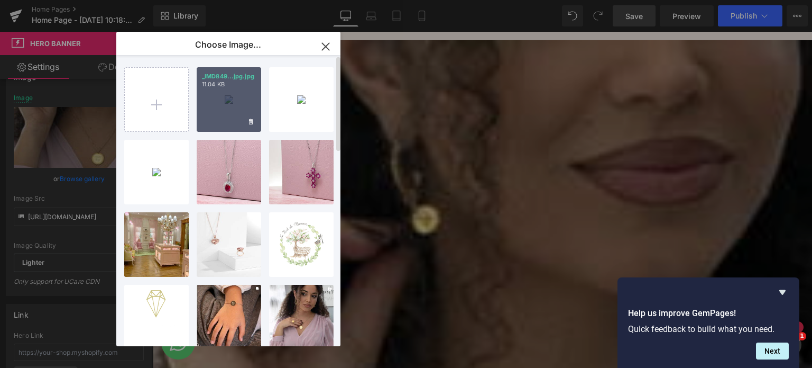
click at [207, 117] on div "_IMD849...jpg.jpg 11.04 KB" at bounding box center [229, 99] width 65 height 65
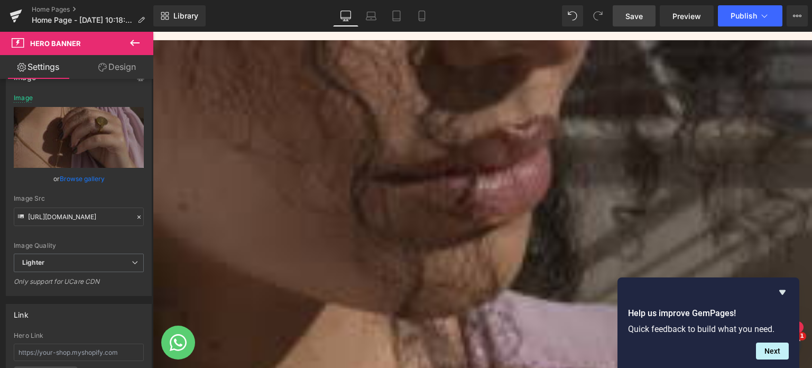
click at [630, 15] on span "Save" at bounding box center [634, 16] width 17 height 11
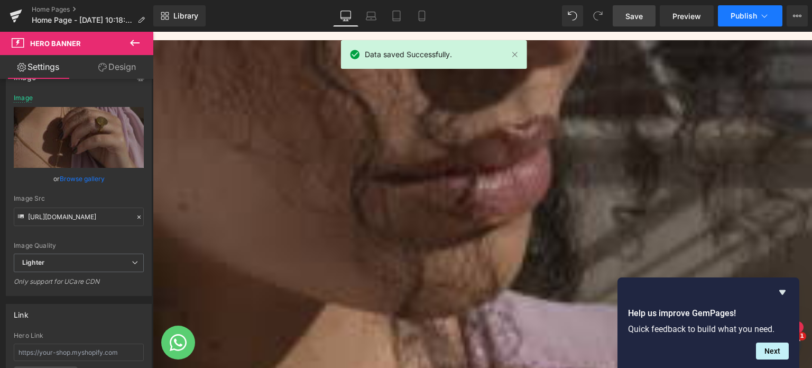
click at [743, 11] on button "Publish" at bounding box center [750, 15] width 65 height 21
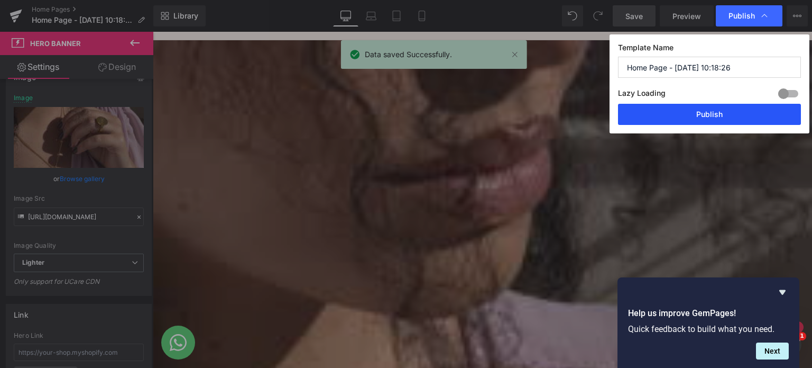
click at [656, 115] on button "Publish" at bounding box center [709, 114] width 183 height 21
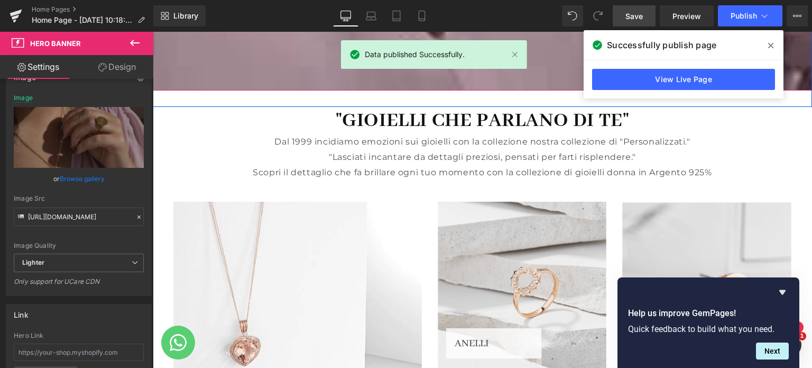
scroll to position [1097, 0]
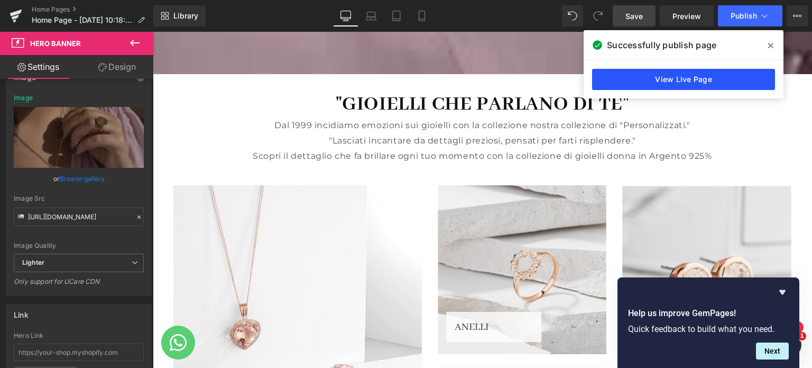
click at [682, 82] on link "View Live Page" at bounding box center [683, 79] width 183 height 21
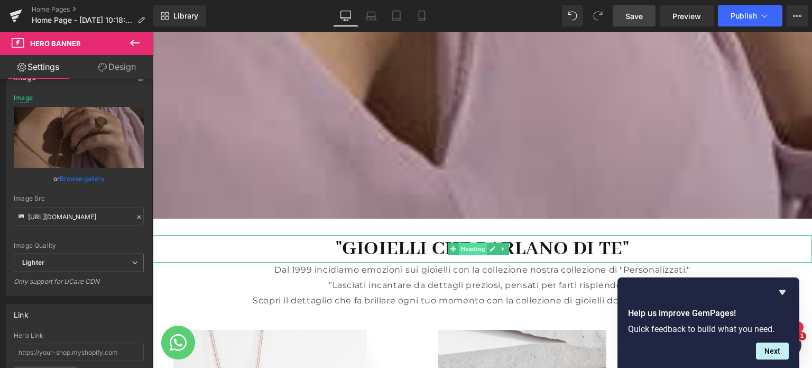
scroll to position [1058, 0]
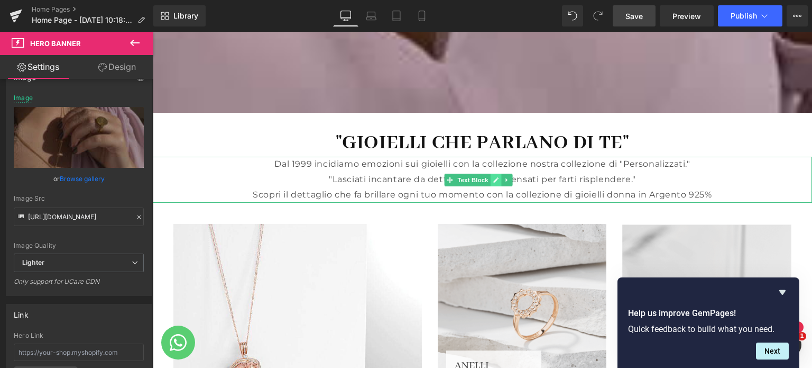
click at [498, 180] on icon at bounding box center [497, 180] width 6 height 6
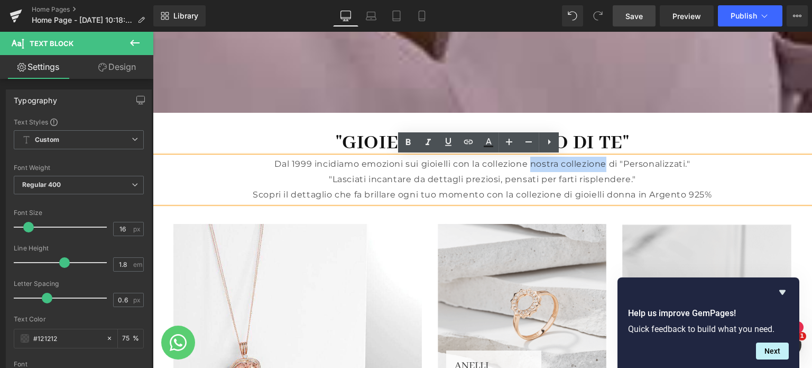
drag, startPoint x: 602, startPoint y: 164, endPoint x: 529, endPoint y: 167, distance: 73.0
click at [529, 167] on font "Dal 1999 incidiamo emozioni sui gioielli con la collezione nostra collezione di…" at bounding box center [483, 164] width 416 height 10
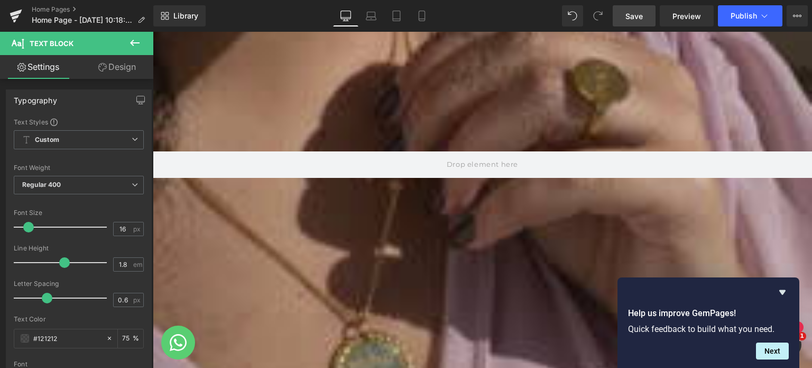
scroll to position [317, 0]
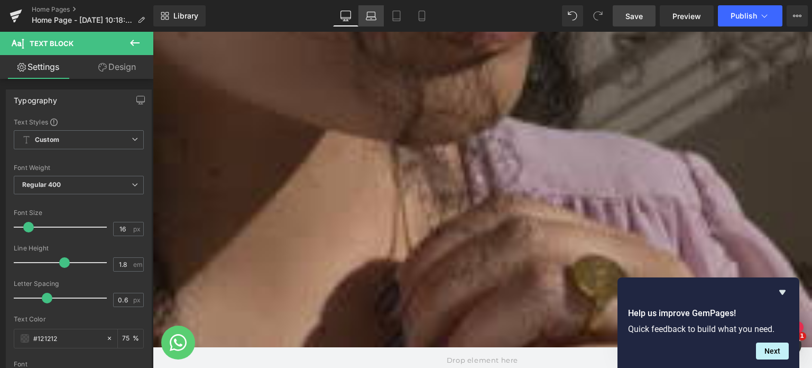
click at [369, 14] on icon at bounding box center [371, 16] width 11 height 11
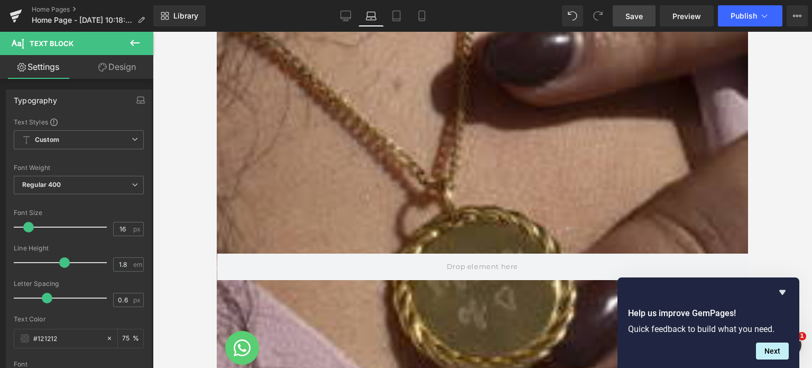
scroll to position [125, 0]
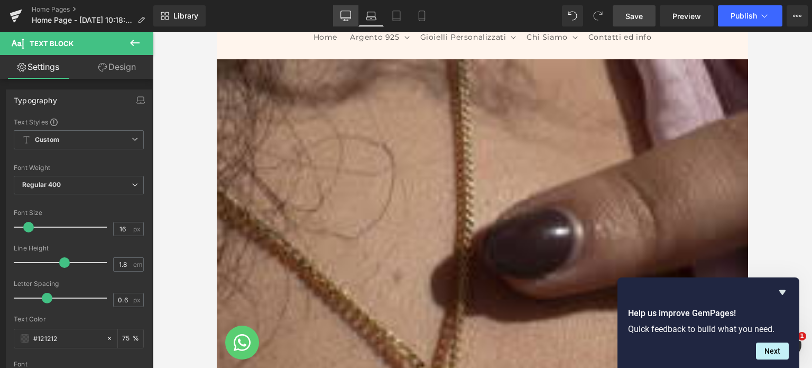
click at [347, 14] on icon at bounding box center [346, 16] width 11 height 11
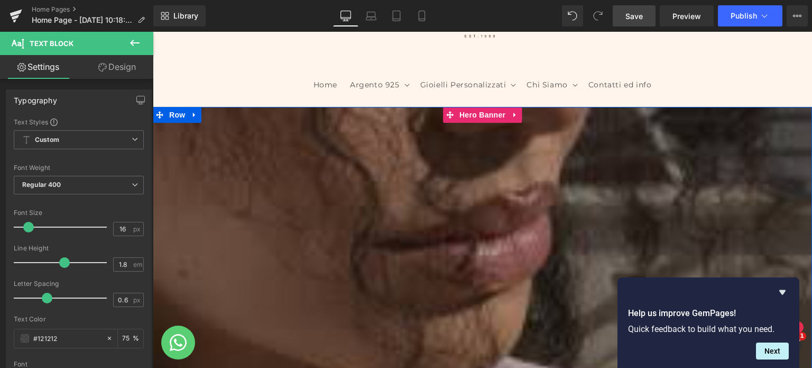
scroll to position [0, 0]
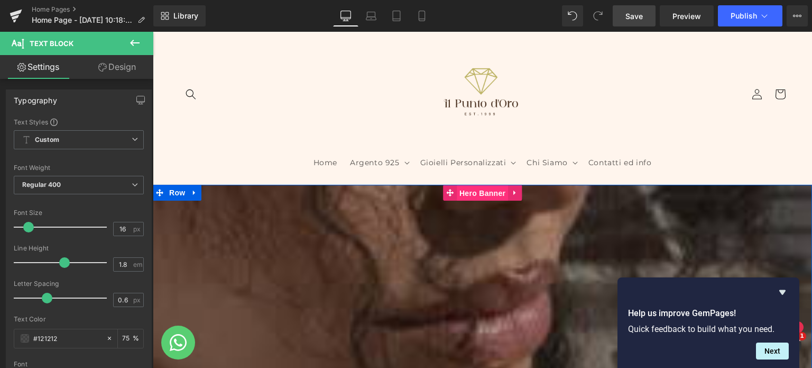
click at [487, 190] on span "Hero Banner" at bounding box center [482, 193] width 51 height 16
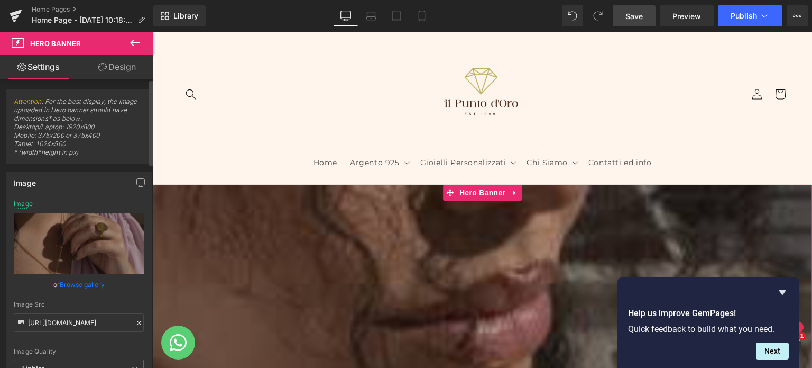
click at [80, 285] on link "Browse gallery" at bounding box center [82, 284] width 45 height 19
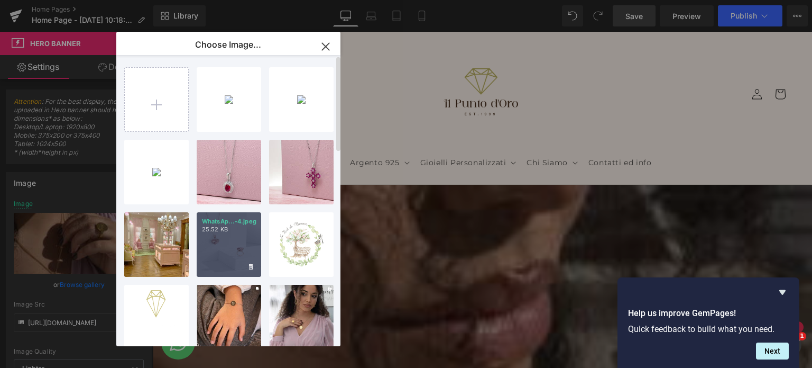
click at [236, 252] on div "WhatsAp...-4.jpeg 25.52 KB" at bounding box center [229, 244] width 65 height 65
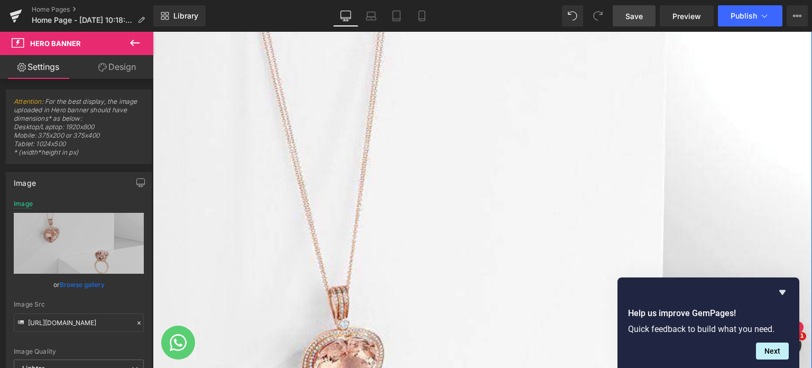
scroll to position [212, 0]
click at [68, 283] on link "Browse gallery" at bounding box center [82, 284] width 45 height 19
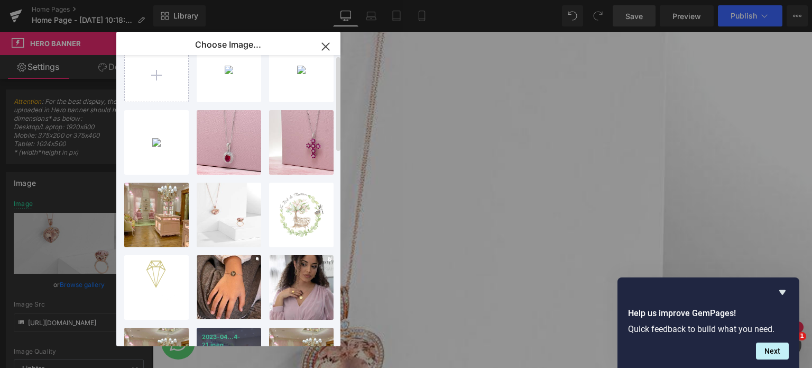
scroll to position [0, 0]
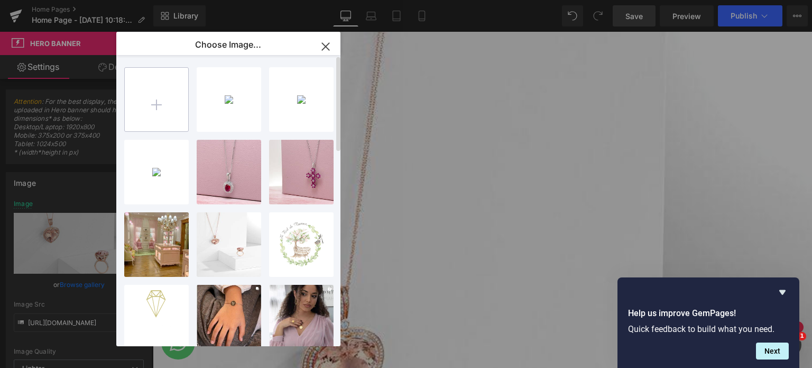
click at [158, 101] on input "file" at bounding box center [156, 99] width 63 height 63
type input "C:\fakepath\home page 2.jpg"
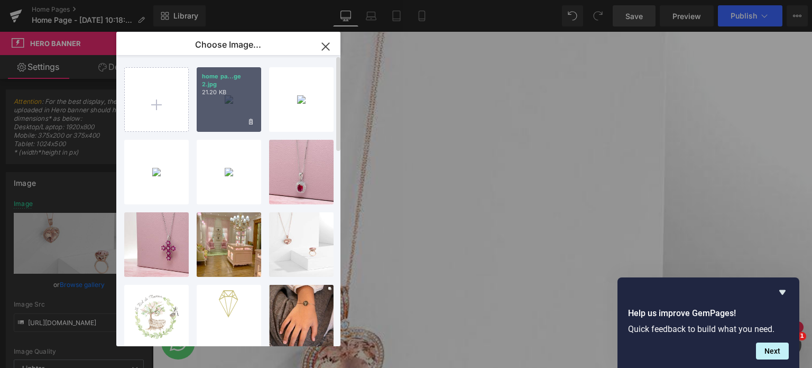
click at [225, 112] on div "home pa...ge 2.jpg 21.20 KB" at bounding box center [229, 99] width 65 height 65
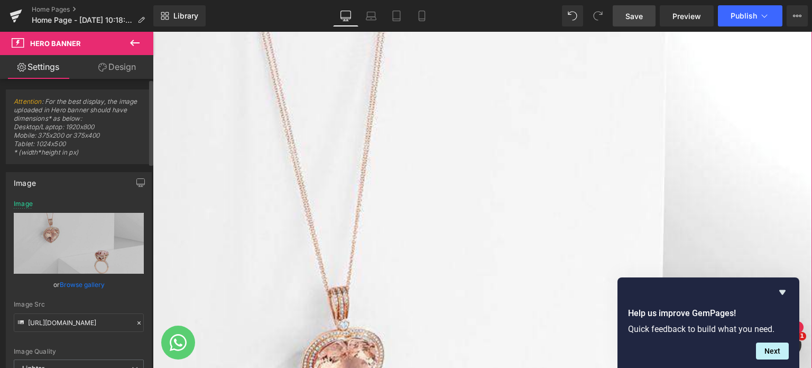
click at [89, 282] on link "Browse gallery" at bounding box center [82, 284] width 45 height 19
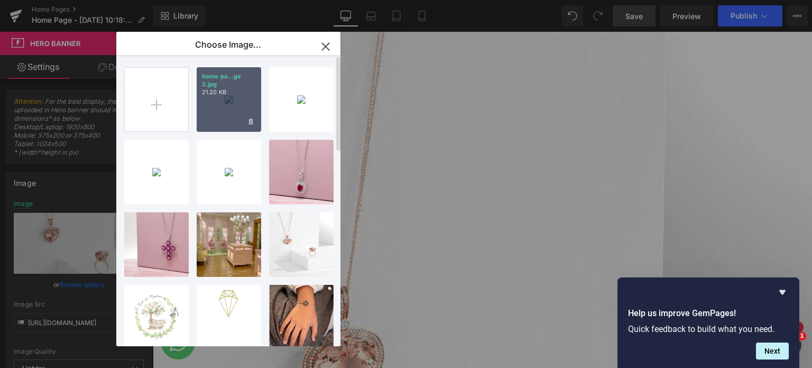
click at [225, 112] on div "home pa...ge 2.jpg 21.20 KB" at bounding box center [229, 99] width 65 height 65
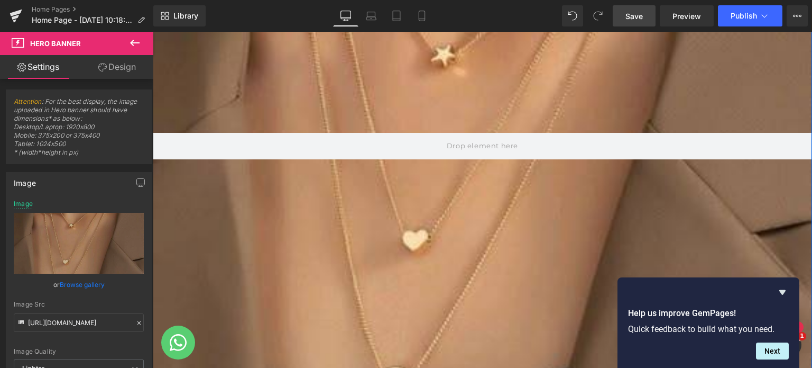
scroll to position [423, 0]
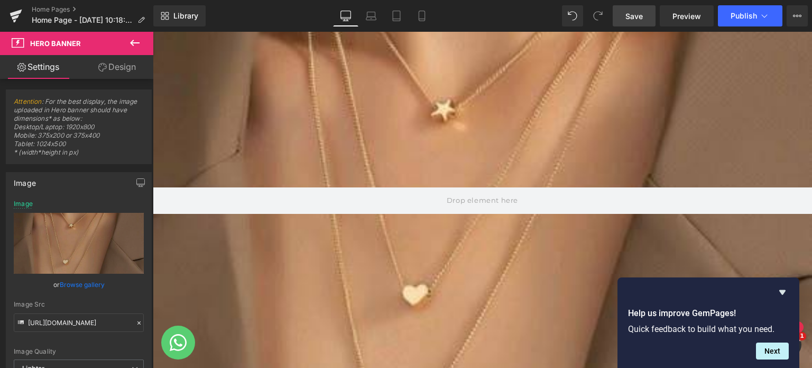
click at [628, 14] on span "Save" at bounding box center [634, 16] width 17 height 11
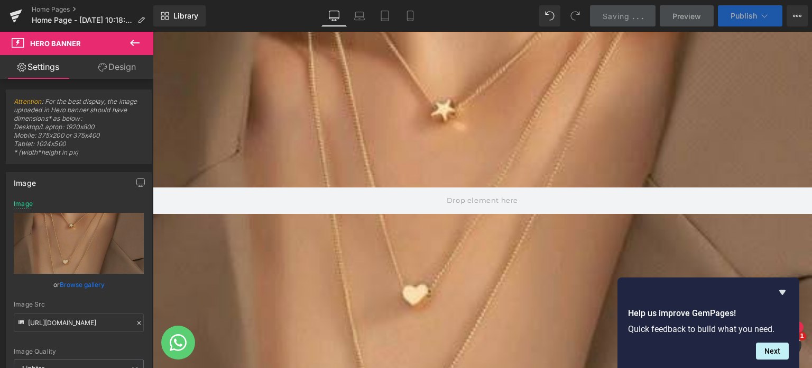
click at [733, 19] on span "Publish" at bounding box center [744, 16] width 26 height 8
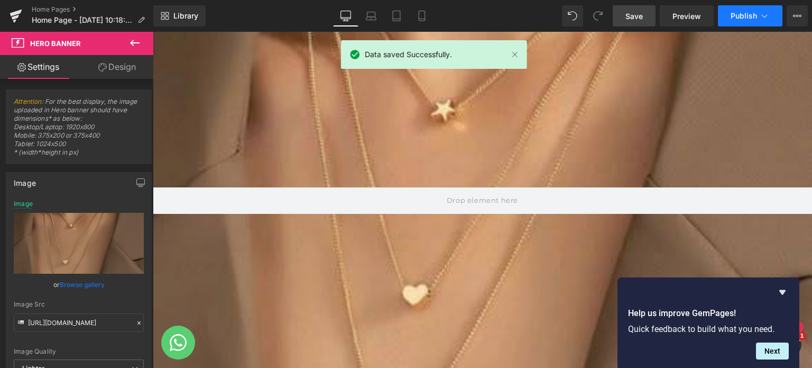
click at [728, 13] on button "Publish" at bounding box center [750, 15] width 65 height 21
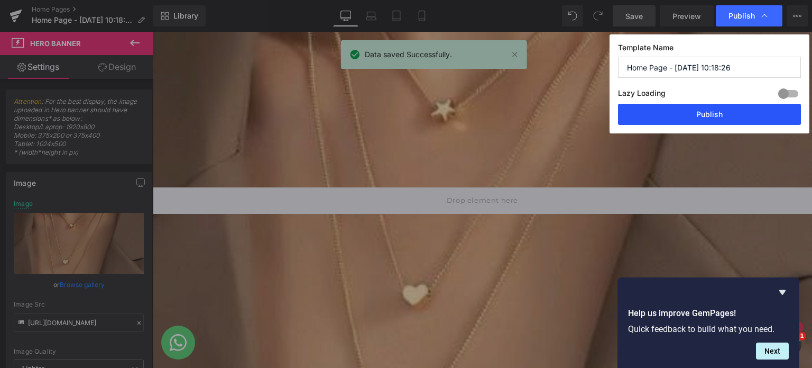
click at [695, 107] on button "Publish" at bounding box center [709, 114] width 183 height 21
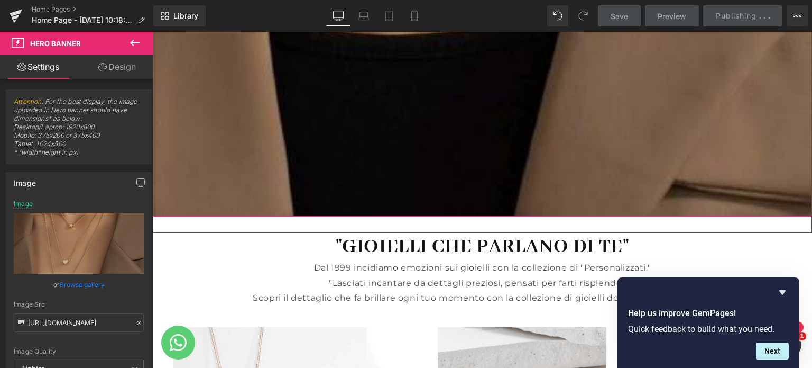
scroll to position [952, 0]
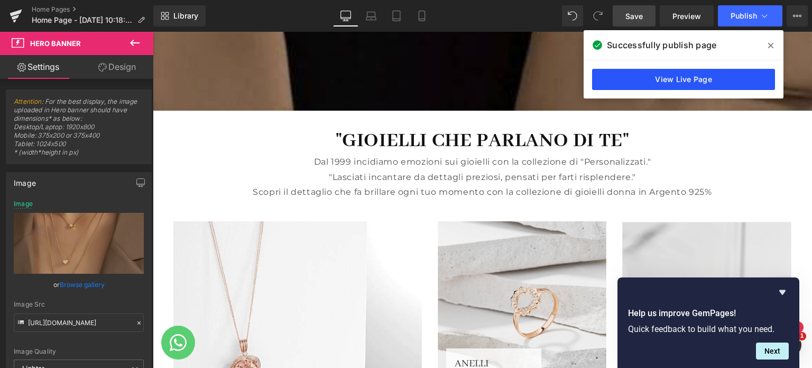
click at [721, 77] on link "View Live Page" at bounding box center [683, 79] width 183 height 21
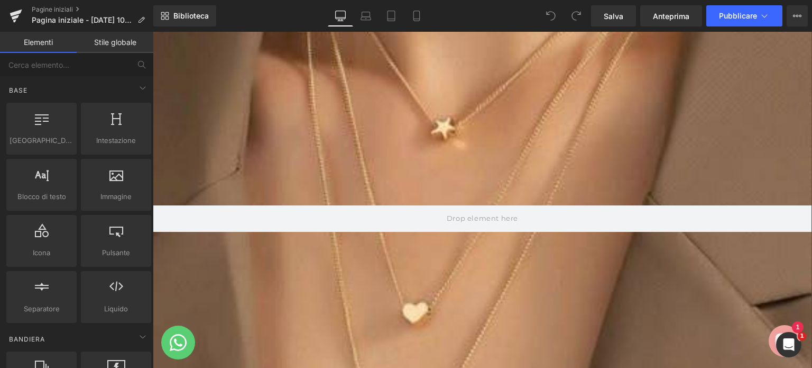
scroll to position [423, 0]
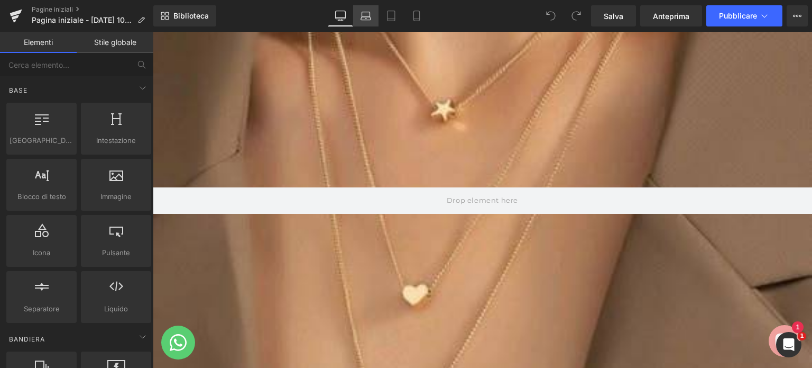
click at [371, 14] on link "Computer portatile" at bounding box center [365, 15] width 25 height 21
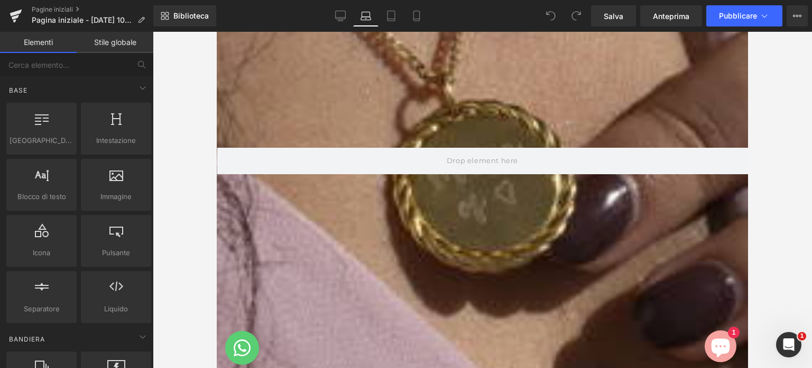
scroll to position [468, 0]
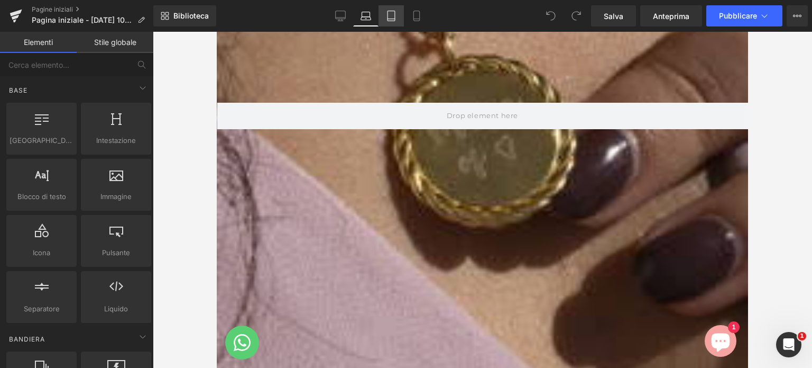
click at [387, 17] on icon at bounding box center [391, 16] width 11 height 11
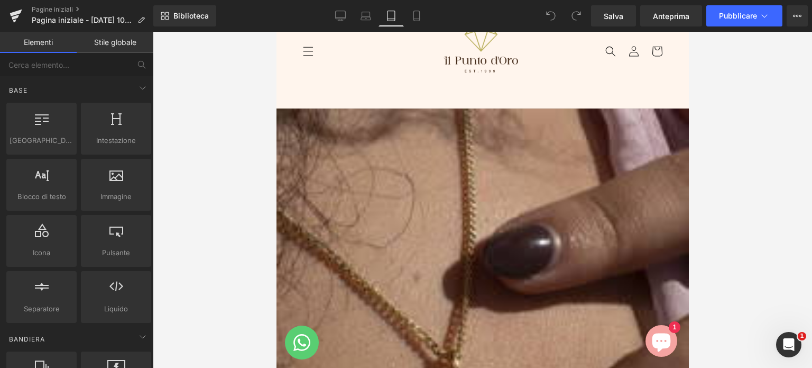
scroll to position [0, 0]
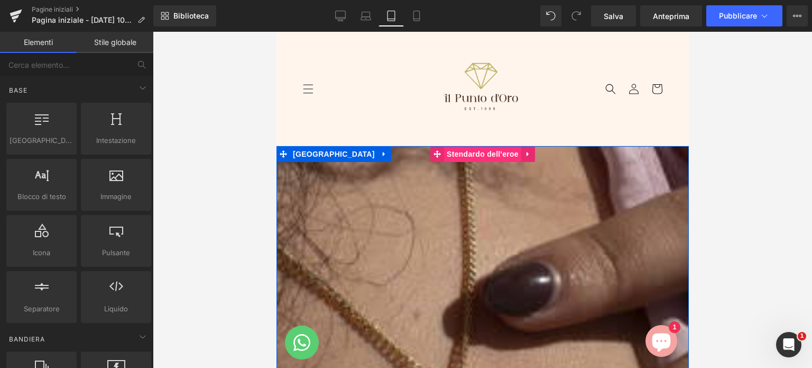
click at [477, 155] on font "Stendardo dell'eroe" at bounding box center [482, 154] width 72 height 8
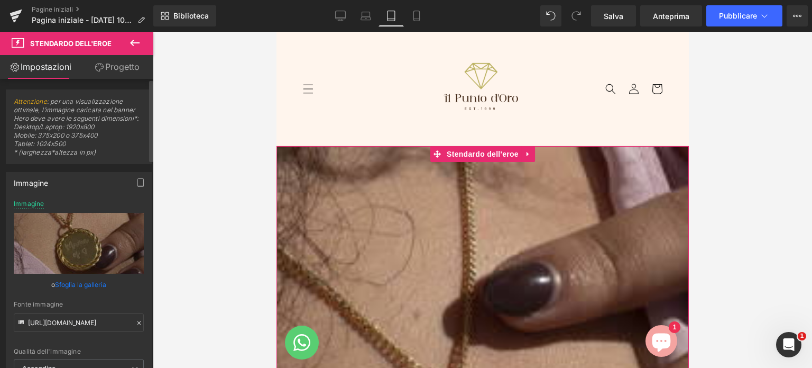
click at [83, 284] on font "Sfoglia la galleria" at bounding box center [80, 284] width 51 height 8
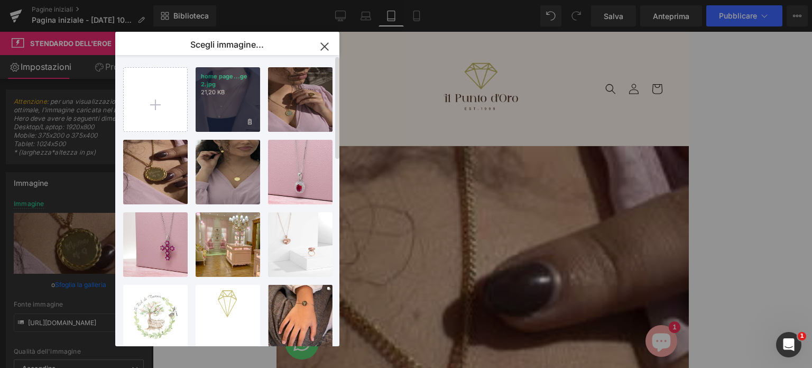
click at [237, 106] on div "home page...ge 2.jpg 21,20 KB" at bounding box center [228, 99] width 65 height 65
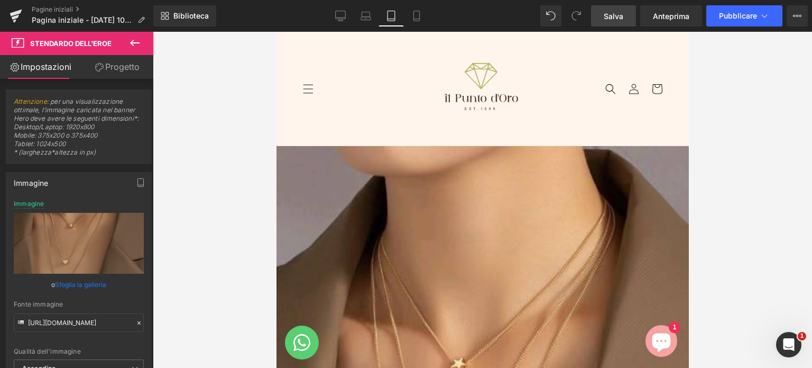
click at [608, 16] on font "Salva" at bounding box center [614, 16] width 20 height 9
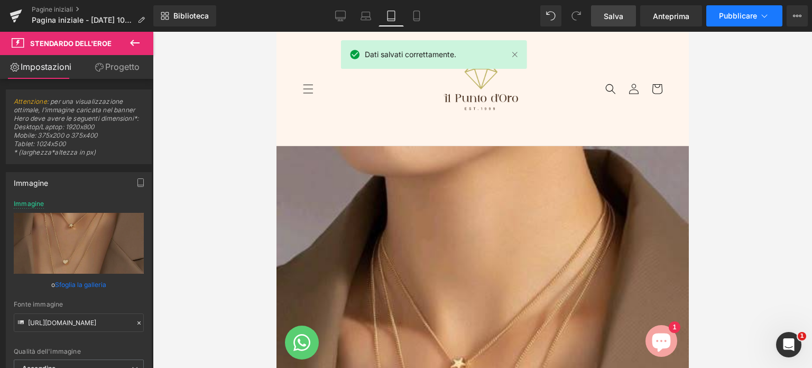
click at [734, 21] on button "Pubblicare" at bounding box center [745, 15] width 76 height 21
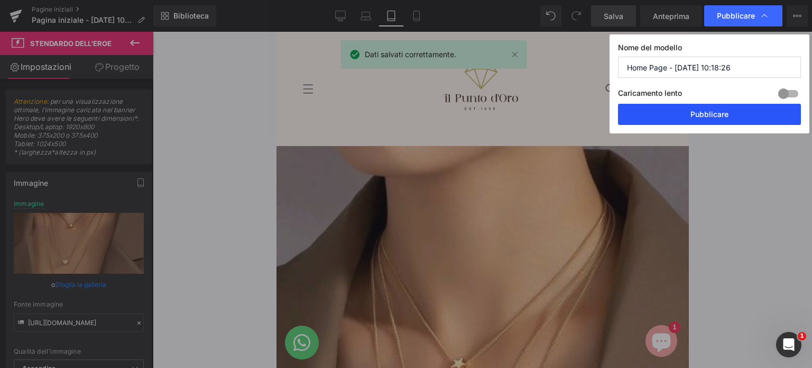
click at [709, 111] on font "Pubblicare" at bounding box center [710, 113] width 38 height 9
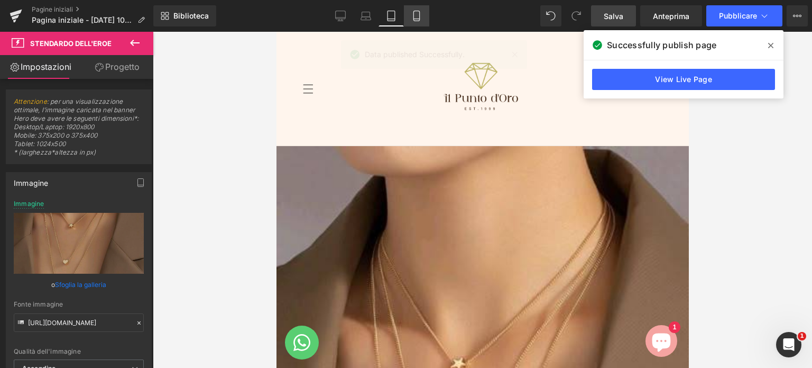
click at [416, 16] on icon at bounding box center [417, 16] width 11 height 11
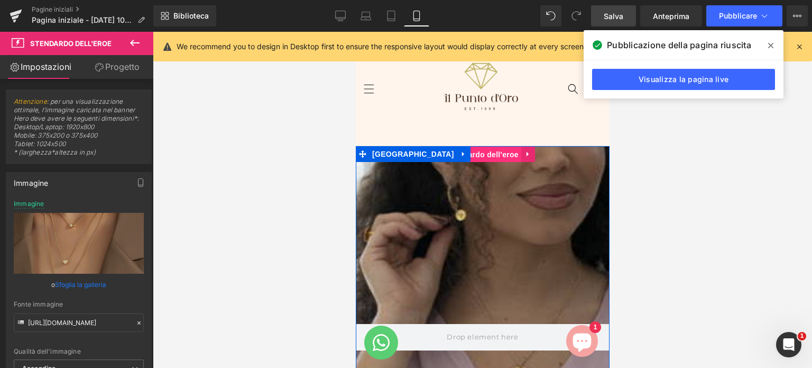
click at [488, 152] on font "Stendardo dell'eroe" at bounding box center [482, 154] width 72 height 8
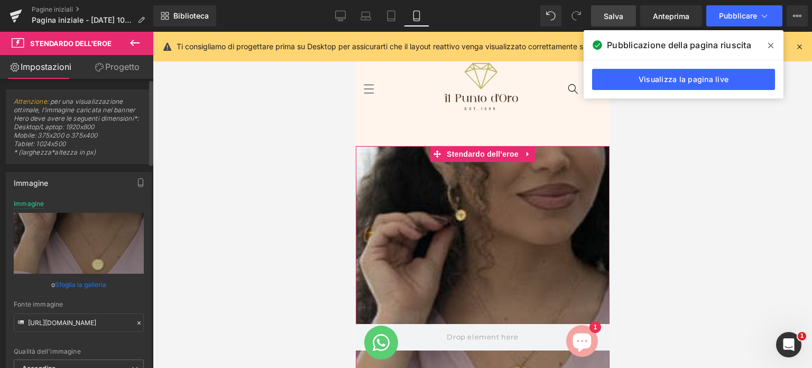
click at [93, 285] on font "Sfoglia la galleria" at bounding box center [80, 284] width 51 height 8
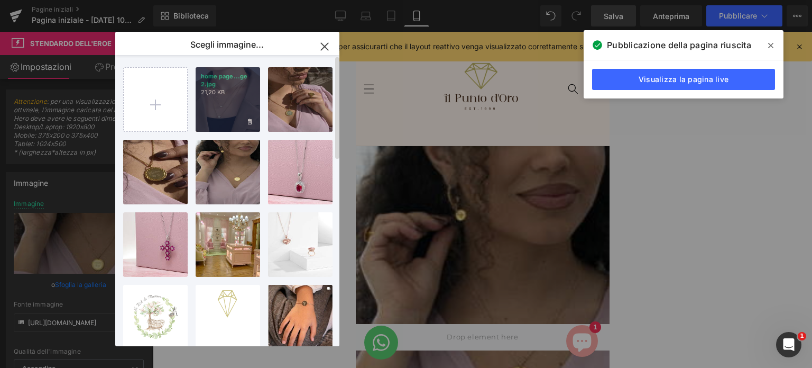
click at [232, 115] on div "home page...ge 2.jpg 21,20 KB" at bounding box center [228, 99] width 65 height 65
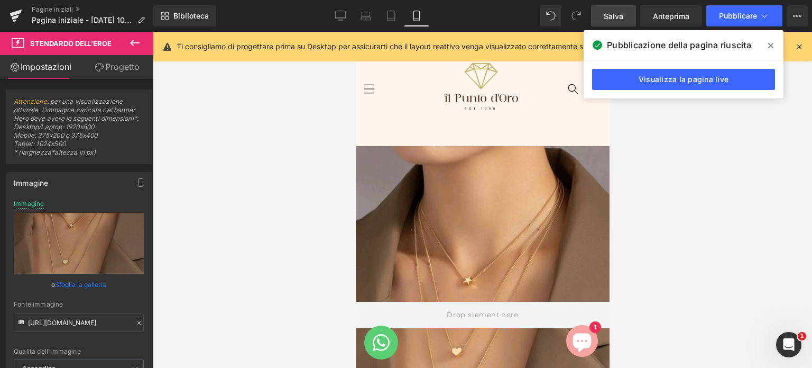
click at [611, 15] on font "Salva" at bounding box center [614, 16] width 20 height 9
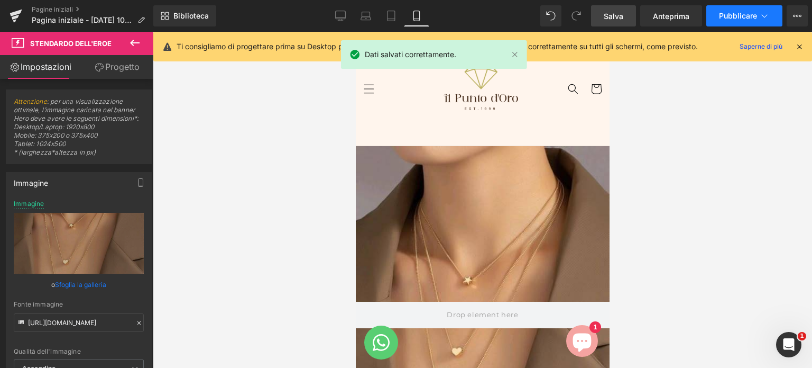
click at [723, 14] on font "Pubblicare" at bounding box center [738, 15] width 38 height 9
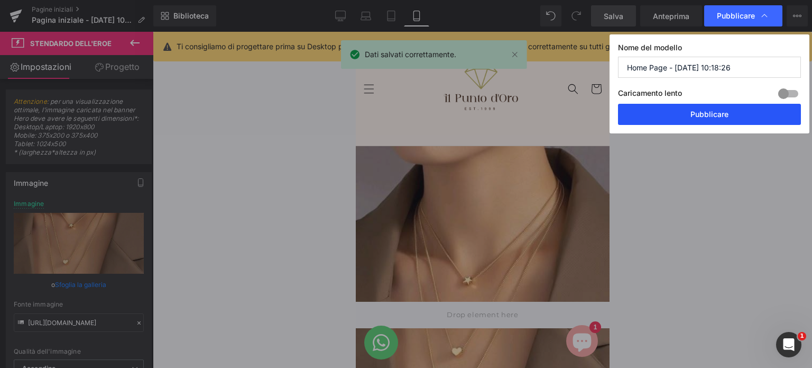
click at [711, 109] on font "Pubblicare" at bounding box center [710, 113] width 38 height 9
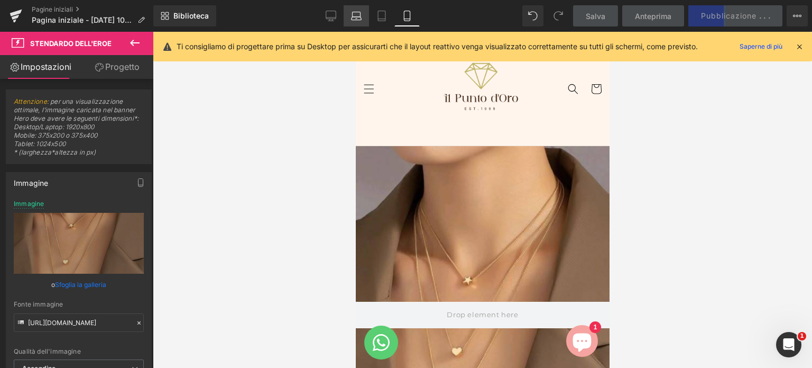
click at [353, 14] on icon at bounding box center [356, 16] width 11 height 11
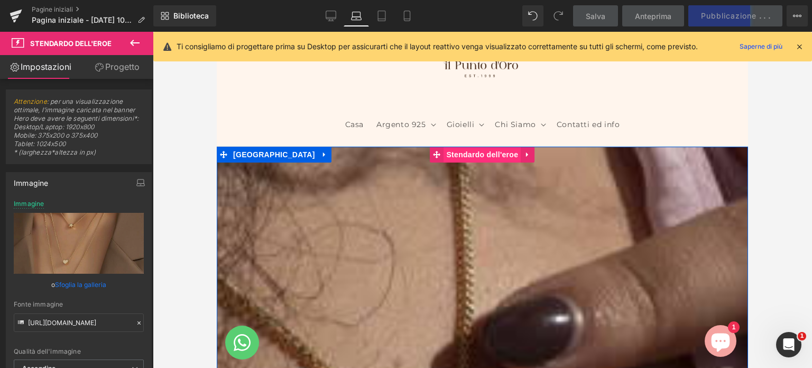
click at [470, 153] on font "Stendardo dell'eroe" at bounding box center [482, 154] width 72 height 8
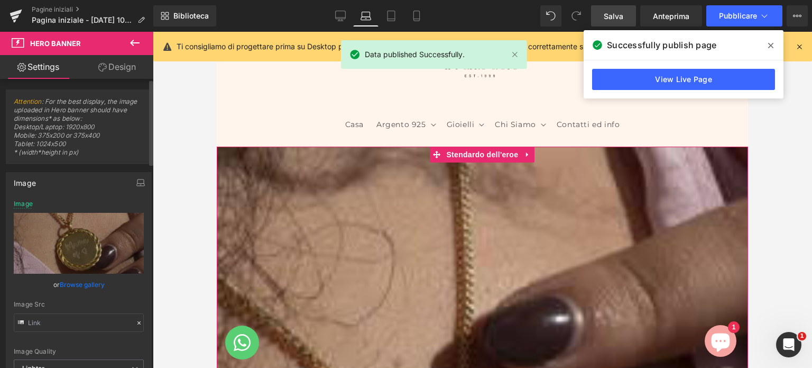
click at [88, 285] on link "Browse gallery" at bounding box center [82, 284] width 45 height 19
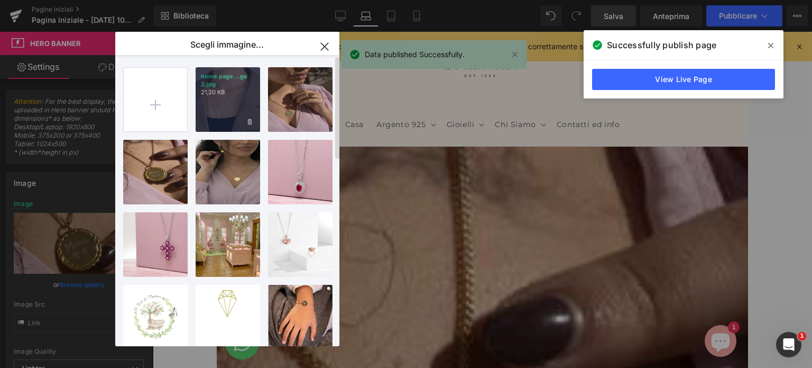
click at [211, 108] on div "home page...ge 2.jpg 21,20 KB" at bounding box center [228, 99] width 65 height 65
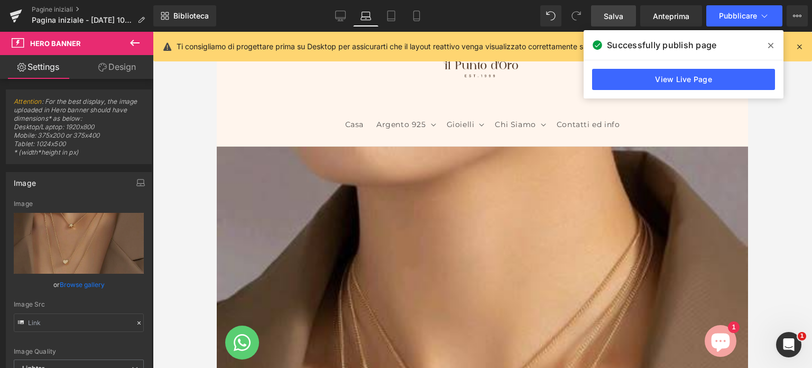
click at [618, 12] on font "Salva" at bounding box center [614, 16] width 20 height 9
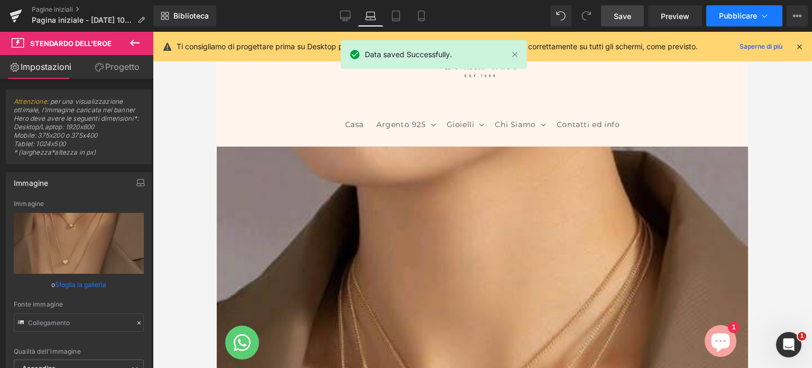
click at [728, 11] on font "Pubblicare" at bounding box center [738, 15] width 38 height 9
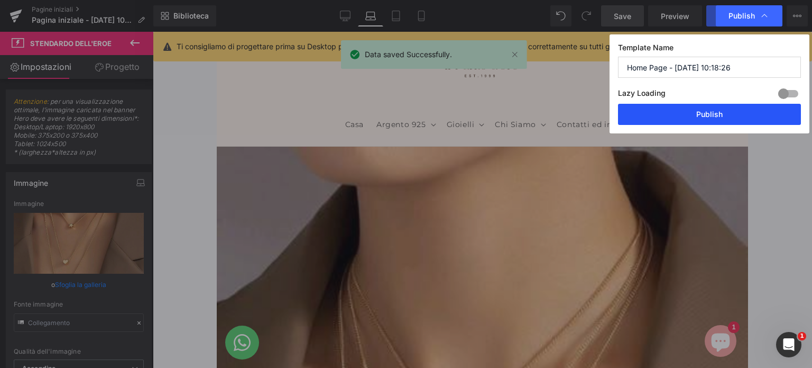
drag, startPoint x: 709, startPoint y: 113, endPoint x: 487, endPoint y: 81, distance: 224.0
click at [709, 113] on button "Publish" at bounding box center [709, 114] width 183 height 21
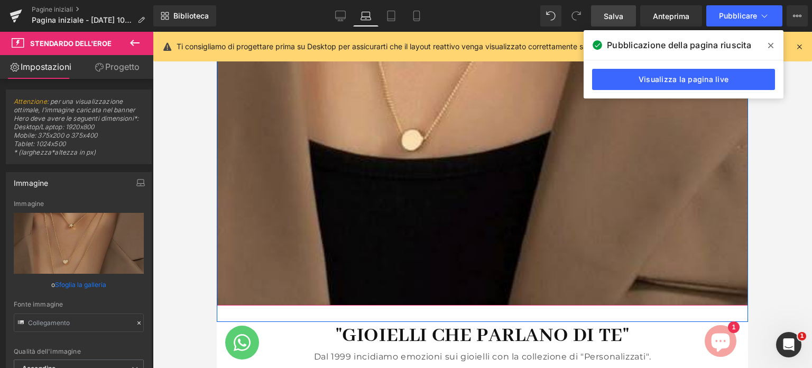
scroll to position [673, 0]
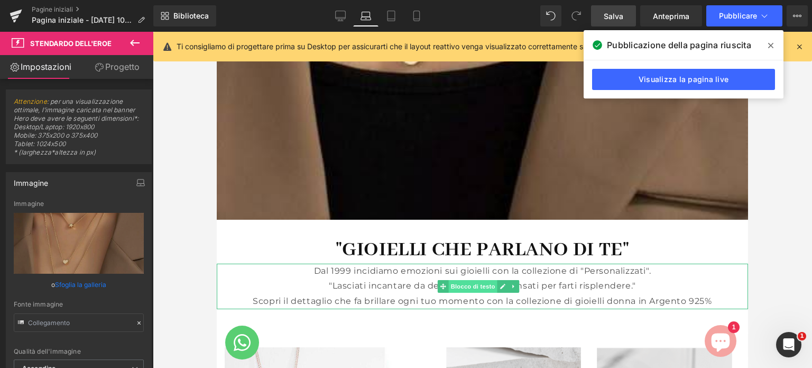
click at [482, 286] on font "Blocco di testo" at bounding box center [473, 285] width 44 height 7
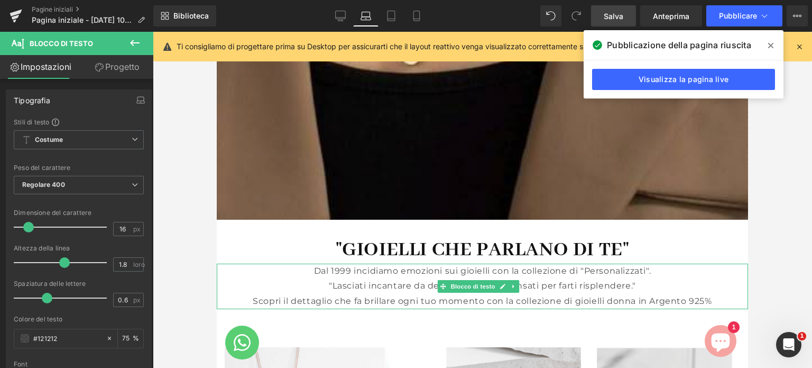
click at [649, 270] on p "Dal 1999 incidiamo emozioni sui gioielli con la collezione di "Personalizzati"." at bounding box center [483, 270] width 532 height 15
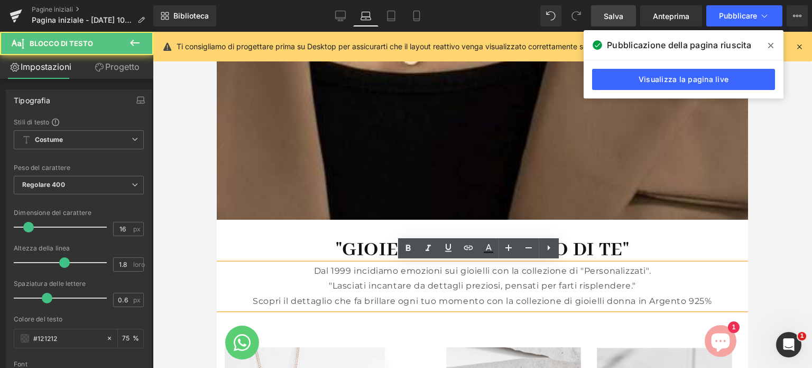
click at [649, 270] on p "Dal 1999 incidiamo emozioni sui gioielli con la collezione di "Personalizzati"." at bounding box center [483, 270] width 532 height 15
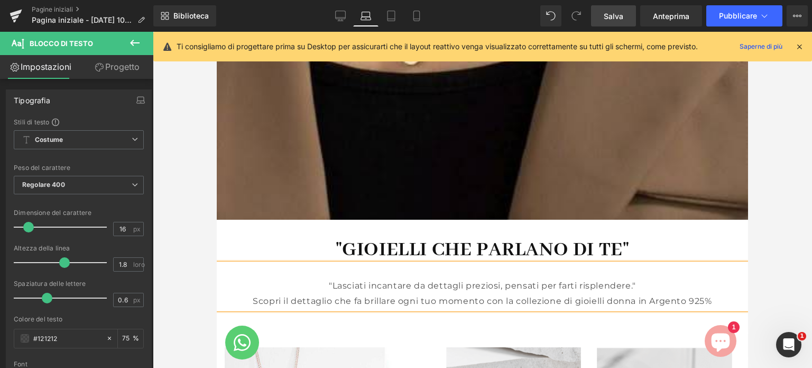
click at [322, 283] on p ""Lasciati incantare da dettagli preziosi, pensati per farti risplendere."" at bounding box center [483, 285] width 532 height 15
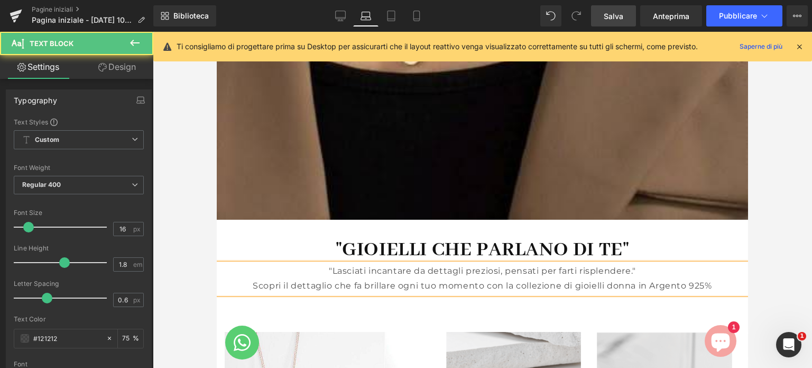
click at [244, 285] on p "Scopri il dettaglio che fa brillare ogni tuo momento con la collezione di gioie…" at bounding box center [483, 285] width 532 height 15
click at [715, 284] on p "Scopri il dettaglio che fa brillare ogni tuo momento con la collezione di gioie…" at bounding box center [483, 285] width 532 height 15
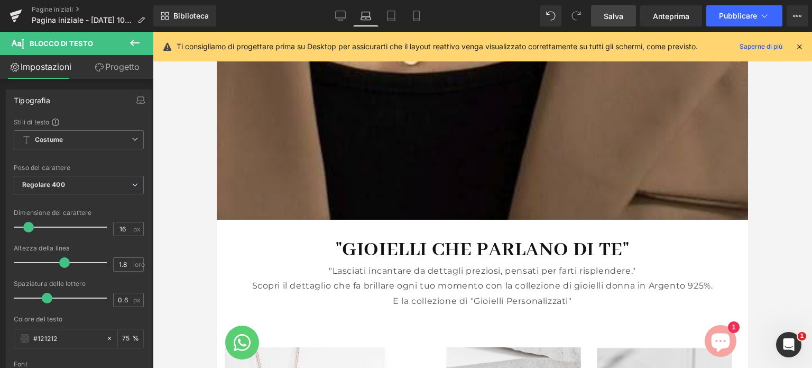
click at [610, 13] on font "Salva" at bounding box center [614, 16] width 20 height 9
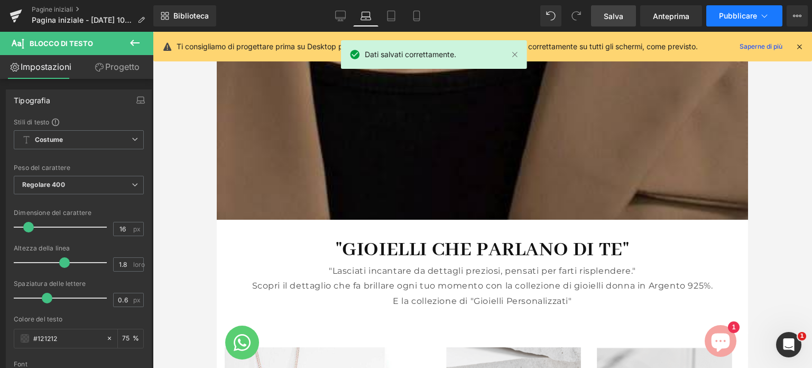
click at [741, 19] on font "Pubblicare" at bounding box center [738, 15] width 38 height 9
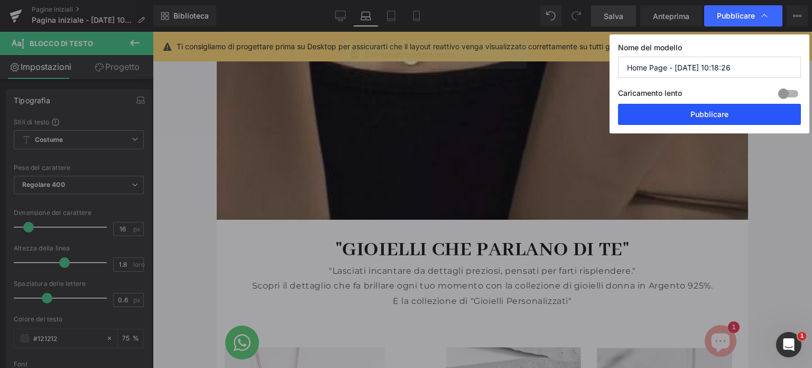
click at [713, 115] on font "Pubblicare" at bounding box center [710, 113] width 38 height 9
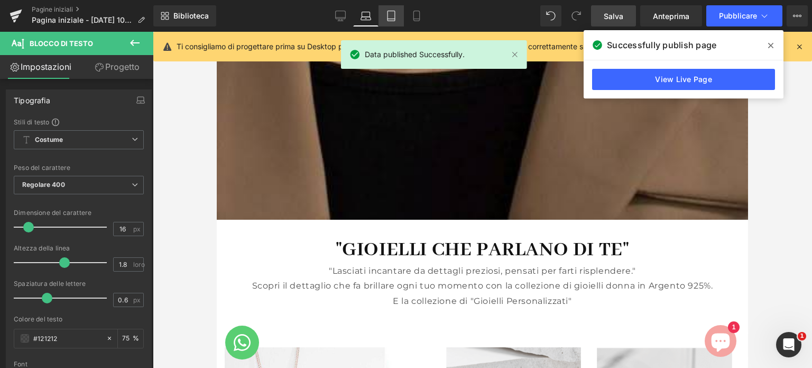
click at [388, 12] on icon at bounding box center [391, 16] width 11 height 11
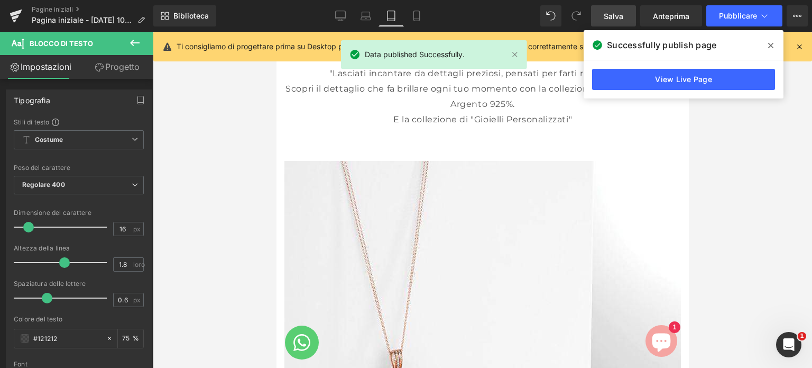
scroll to position [476, 0]
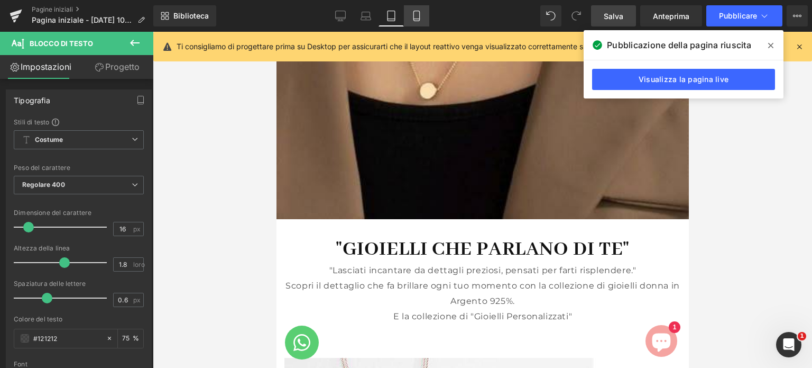
click at [421, 21] on icon at bounding box center [417, 16] width 11 height 11
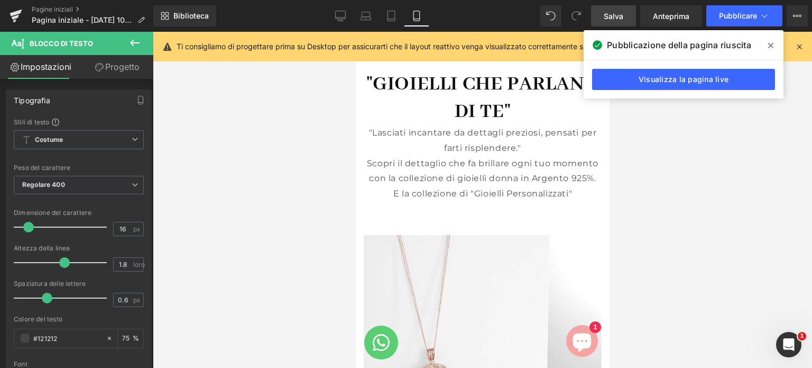
scroll to position [398, 0]
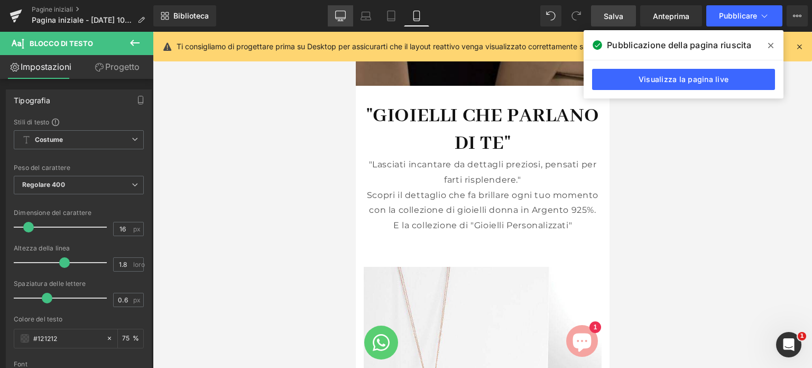
click at [338, 13] on icon at bounding box center [340, 16] width 11 height 11
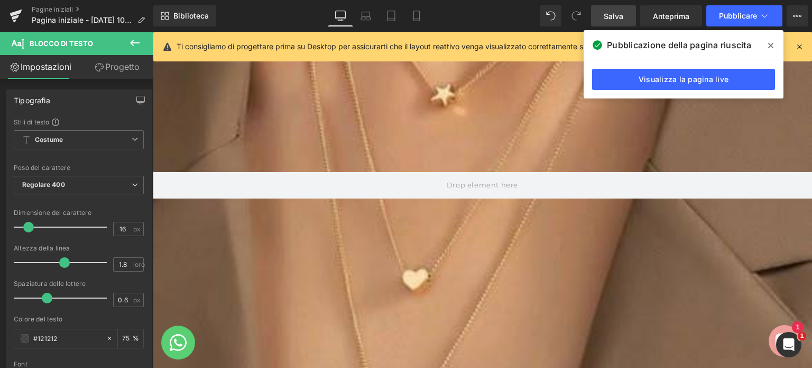
scroll to position [421, 0]
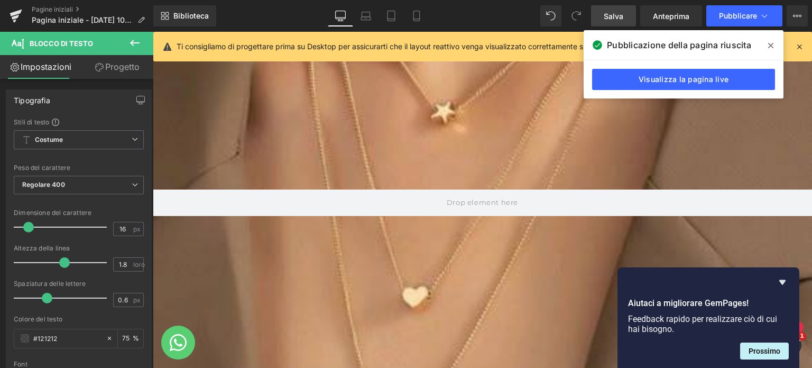
click at [772, 46] on icon at bounding box center [771, 45] width 5 height 8
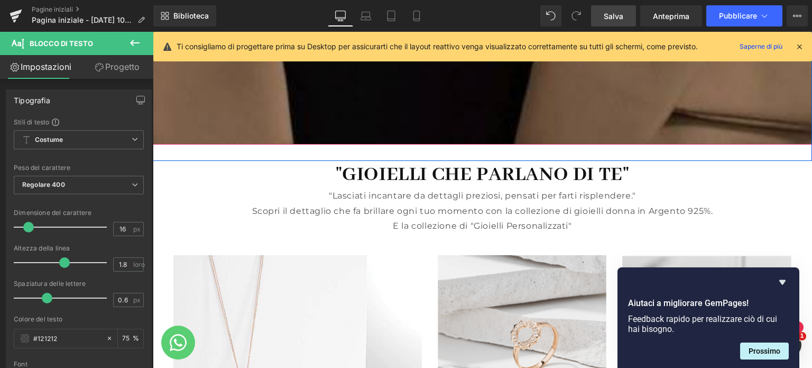
scroll to position [950, 0]
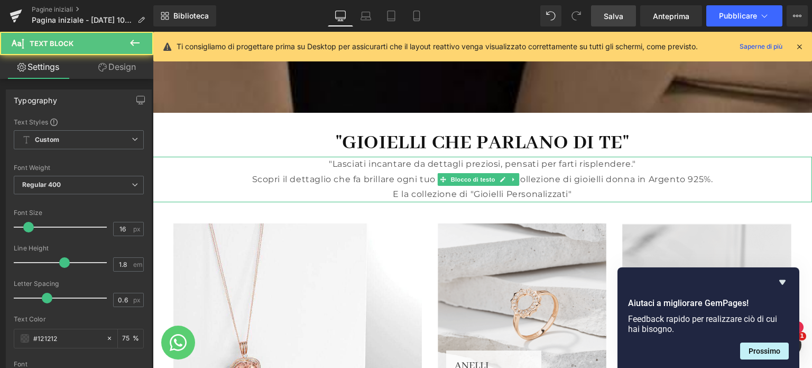
click at [720, 184] on p "Scopri il dettaglio che fa brillare ogni tuo momento con la collezione di gioie…" at bounding box center [483, 179] width 660 height 15
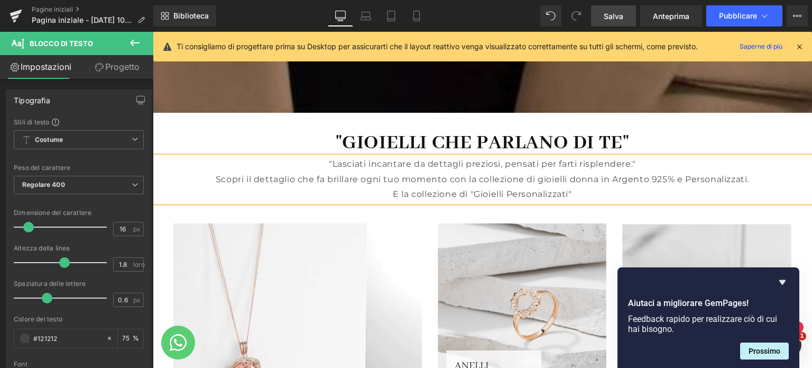
click at [573, 194] on p "E la collezione di "Gioielli Personalizzati"" at bounding box center [483, 194] width 660 height 15
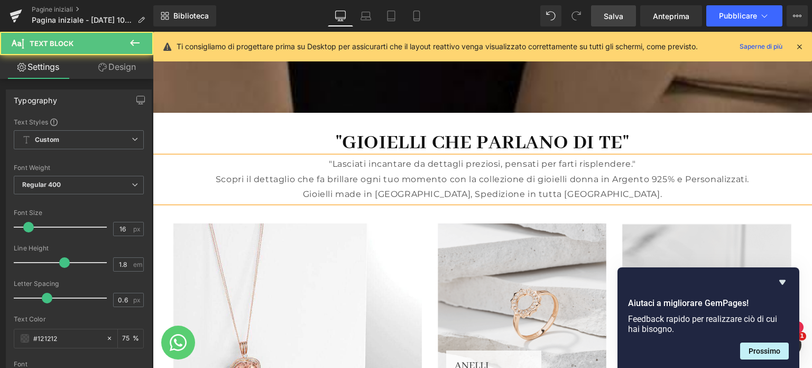
drag, startPoint x: 320, startPoint y: 162, endPoint x: 424, endPoint y: 153, distance: 104.6
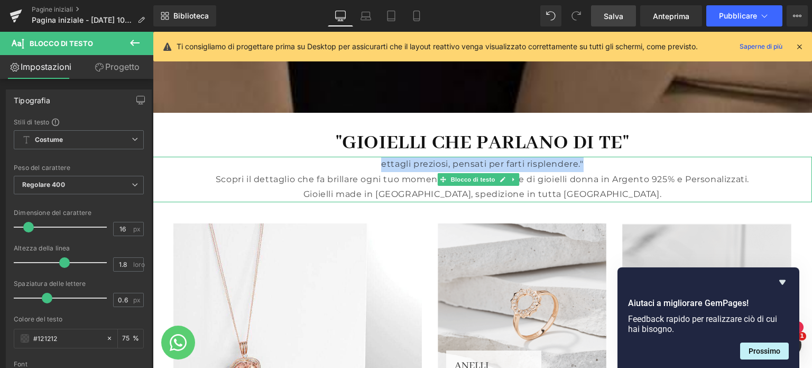
drag, startPoint x: 378, startPoint y: 165, endPoint x: 587, endPoint y: 170, distance: 209.5
click at [587, 170] on p "ettagli preziosi, pensati per farti risplendere."" at bounding box center [483, 164] width 660 height 15
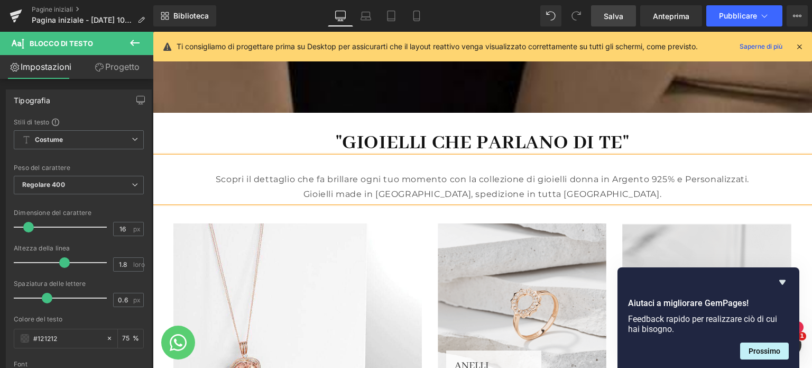
click at [207, 177] on p "Scopri il dettaglio che fa brillare ogni tuo momento con la collezione di gioie…" at bounding box center [483, 179] width 660 height 15
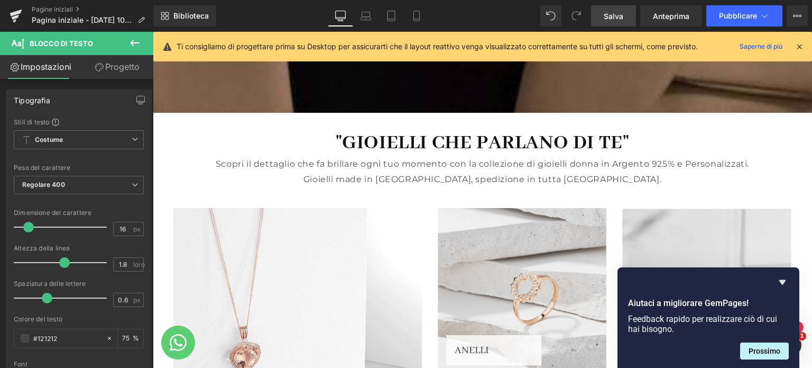
click at [603, 16] on link "Salva" at bounding box center [613, 15] width 45 height 21
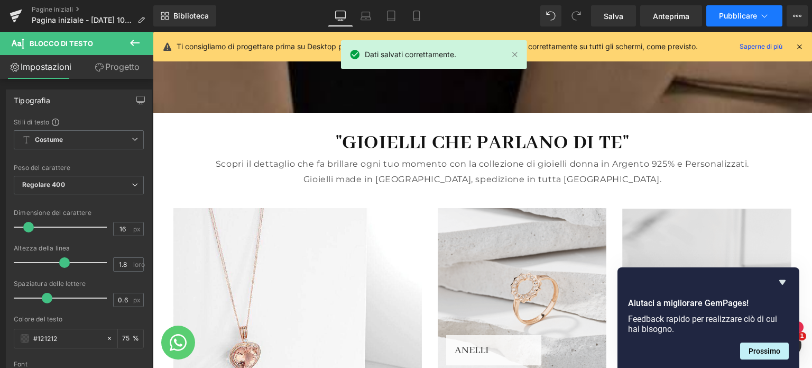
click at [736, 20] on button "Pubblicare" at bounding box center [745, 15] width 76 height 21
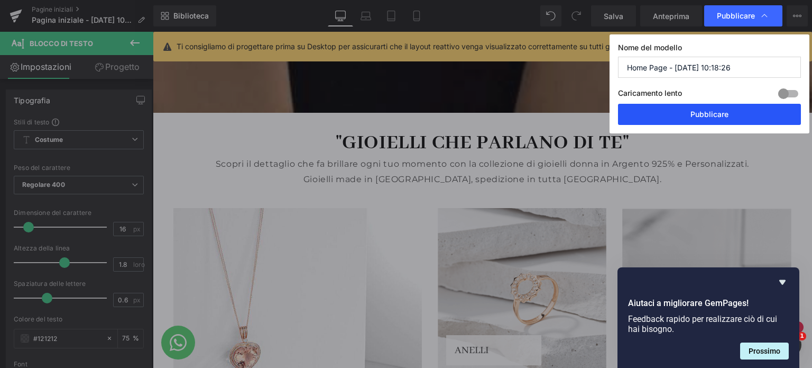
drag, startPoint x: 708, startPoint y: 111, endPoint x: 554, endPoint y: 80, distance: 157.6
click at [707, 112] on font "Pubblicare" at bounding box center [710, 113] width 38 height 9
